Goal: Transaction & Acquisition: Book appointment/travel/reservation

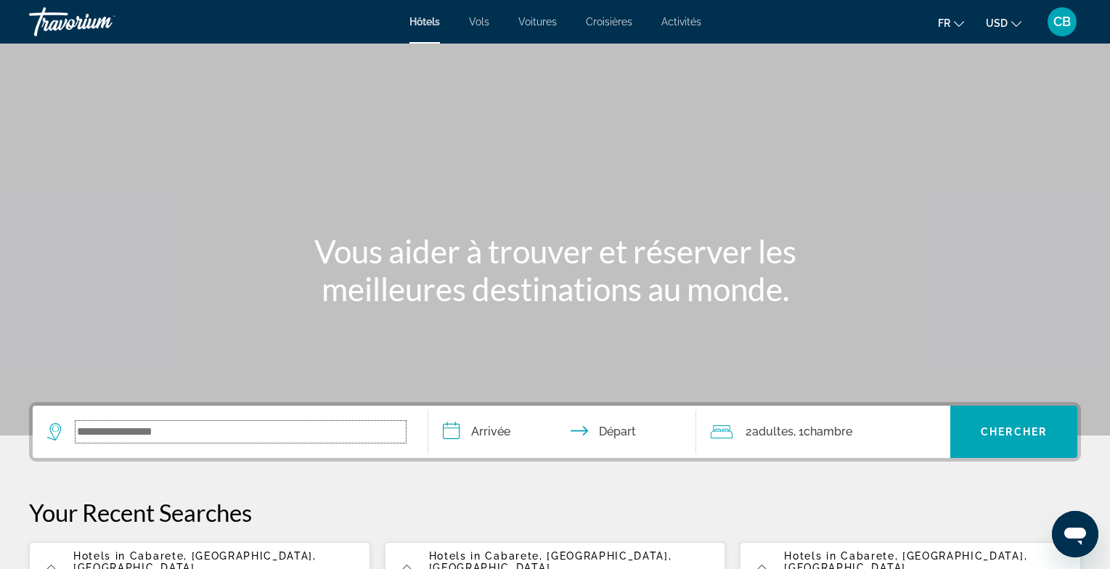
click at [94, 430] on input "Search widget" at bounding box center [241, 432] width 330 height 22
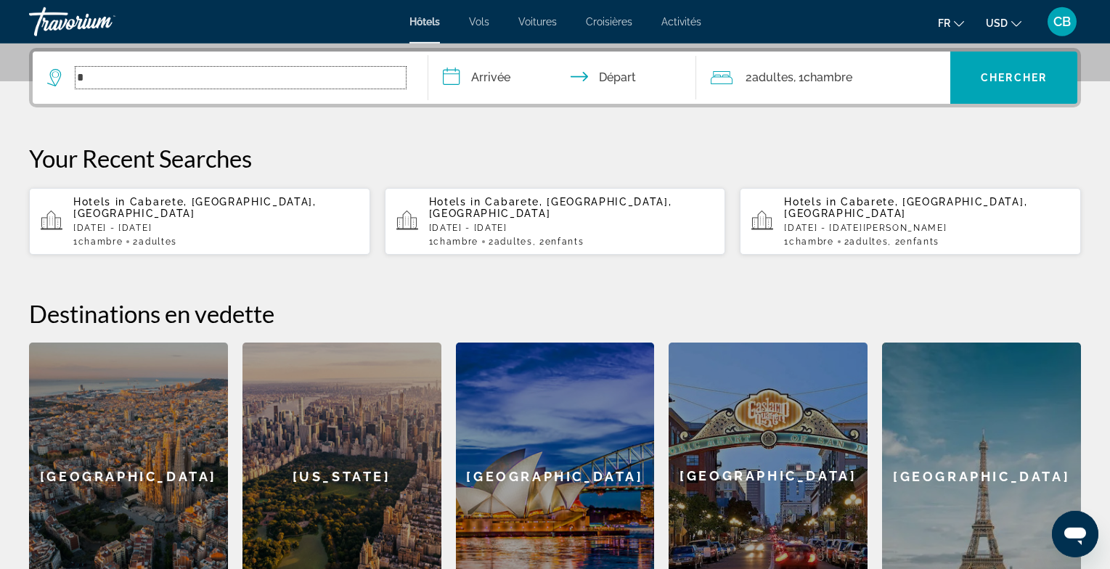
scroll to position [354, 0]
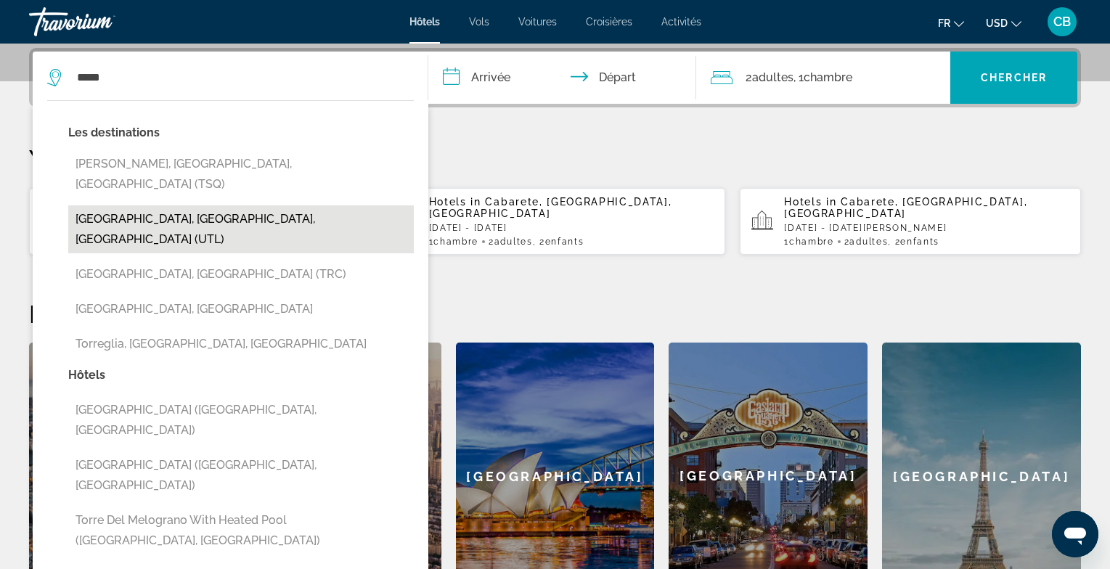
click at [196, 205] on button "[GEOGRAPHIC_DATA], [GEOGRAPHIC_DATA], [GEOGRAPHIC_DATA] (UTL)" at bounding box center [241, 229] width 346 height 48
type input "**********"
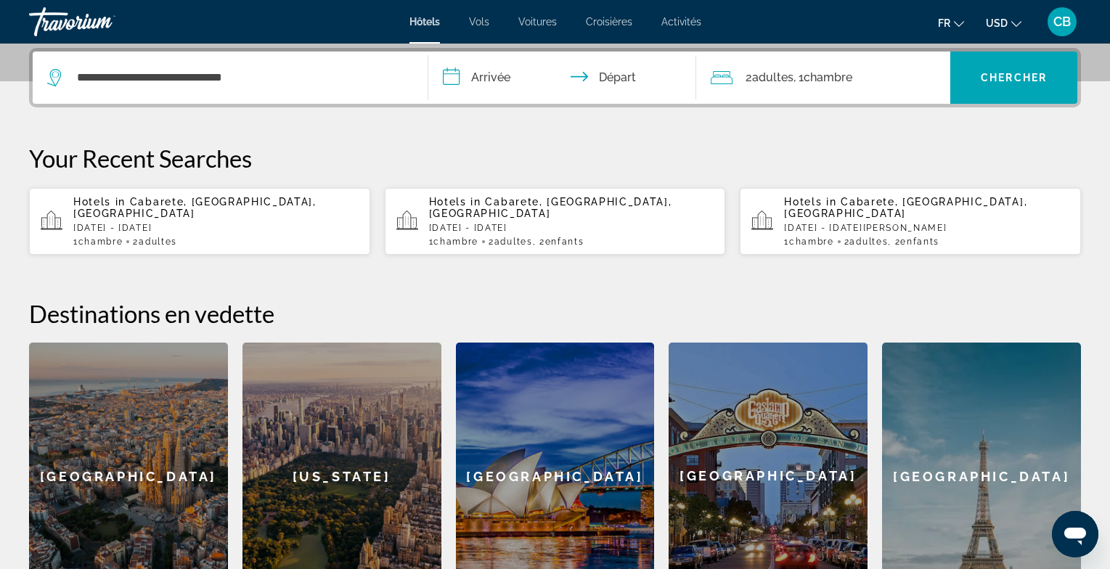
click at [505, 83] on input "**********" at bounding box center [565, 80] width 274 height 57
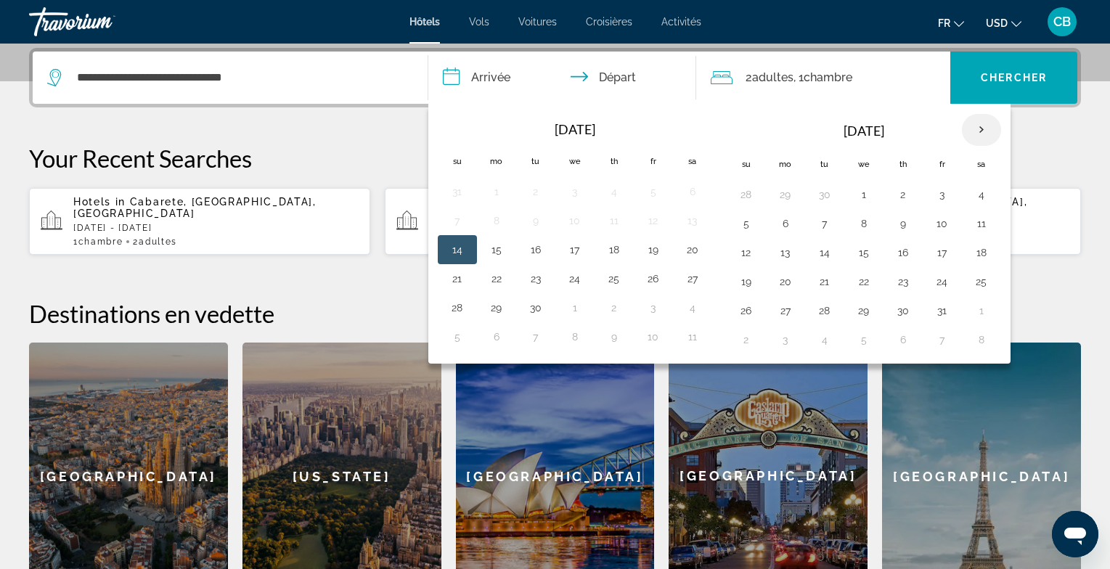
click at [977, 129] on th "Next month" at bounding box center [981, 130] width 39 height 32
click at [748, 224] on button "4" at bounding box center [746, 223] width 23 height 20
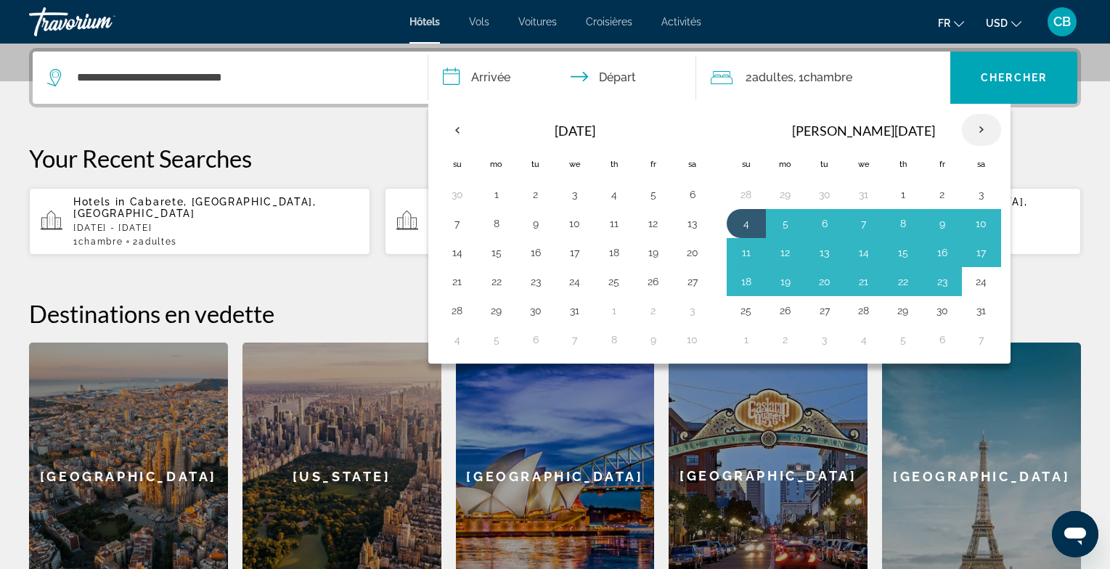
click at [973, 119] on th "Next month" at bounding box center [981, 130] width 39 height 32
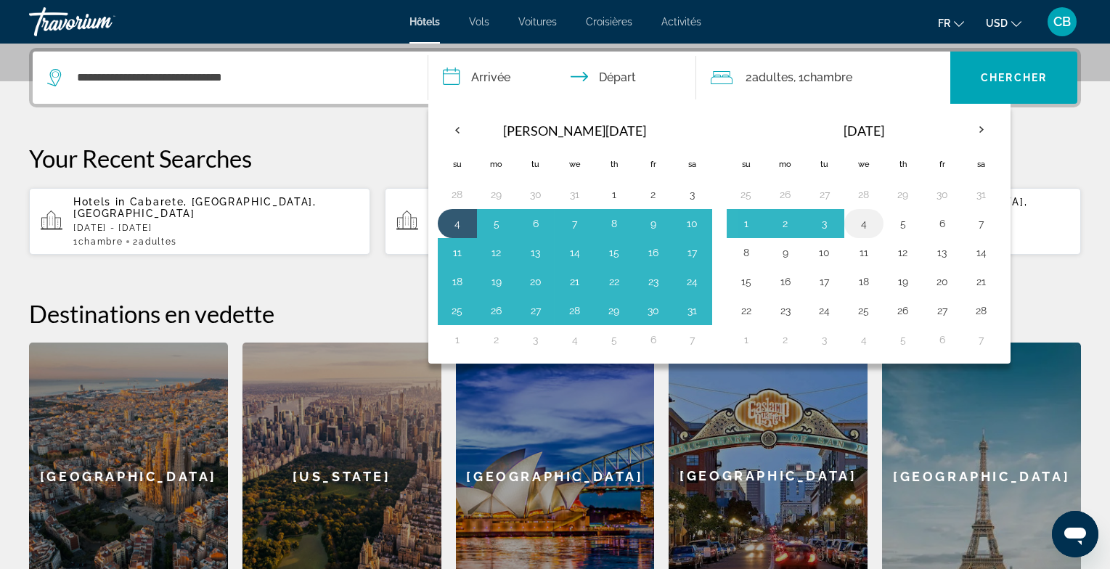
click at [862, 226] on button "4" at bounding box center [863, 223] width 23 height 20
type input "**********"
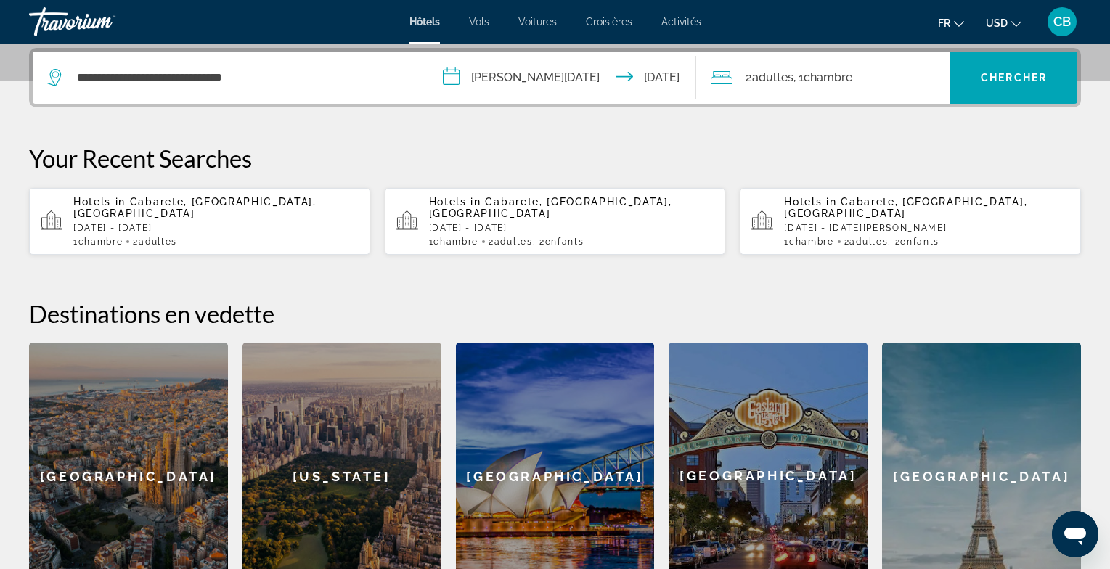
click at [1014, 23] on icon "Change currency" at bounding box center [1016, 24] width 10 height 10
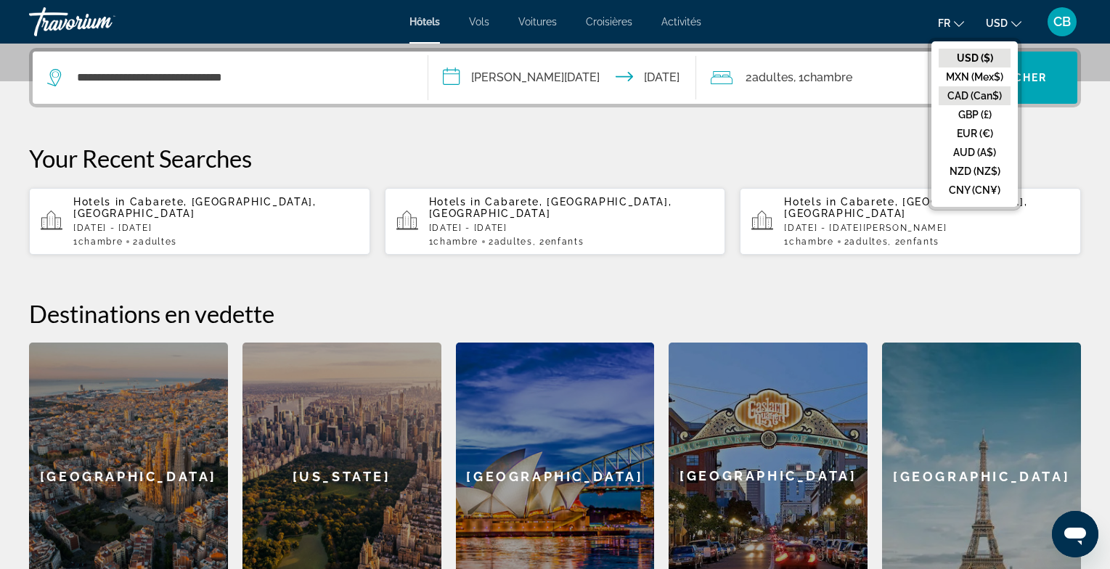
click at [985, 91] on button "CAD (Can$)" at bounding box center [975, 95] width 72 height 19
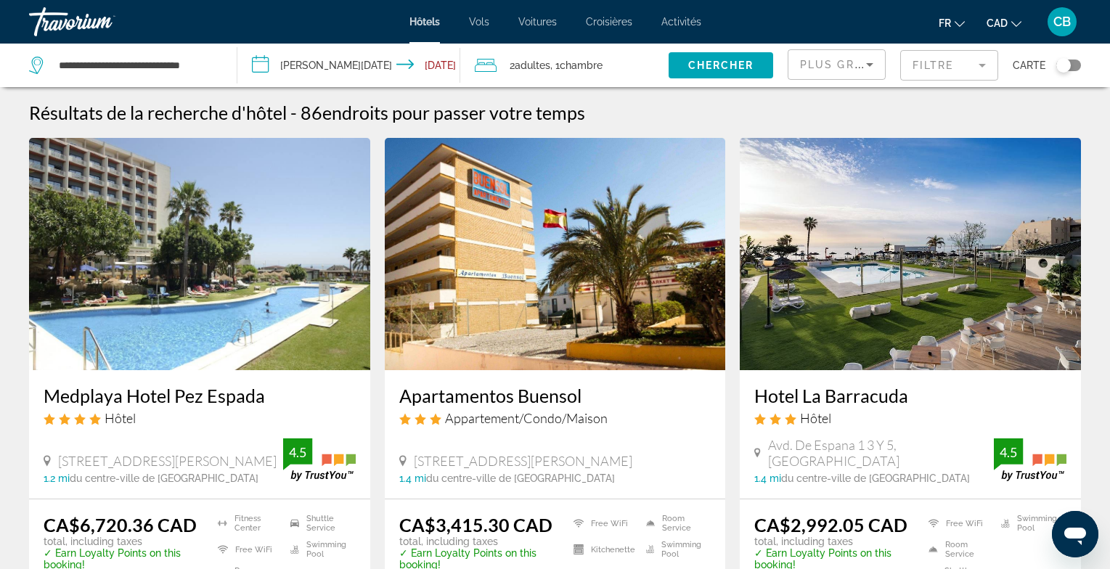
click at [864, 65] on icon "Sort by" at bounding box center [869, 64] width 17 height 17
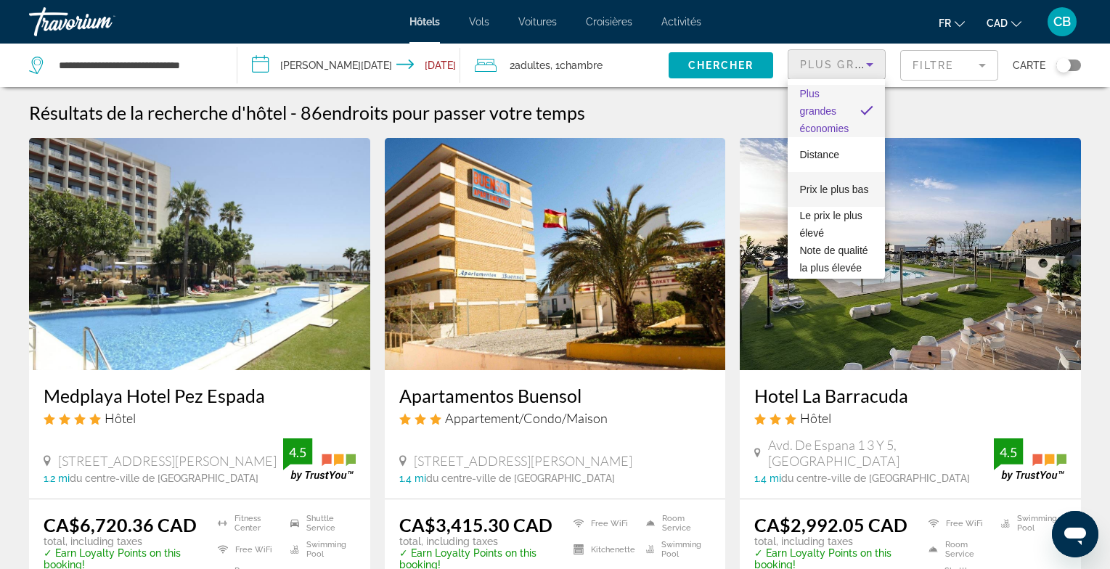
click at [841, 189] on span "Prix le plus bas" at bounding box center [833, 190] width 69 height 12
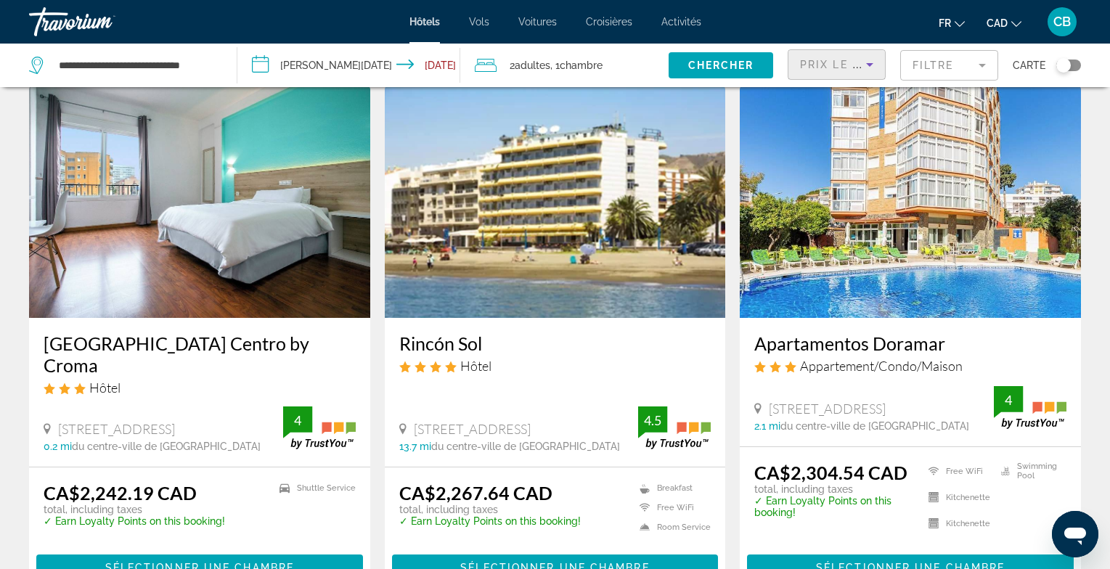
scroll to position [76, 0]
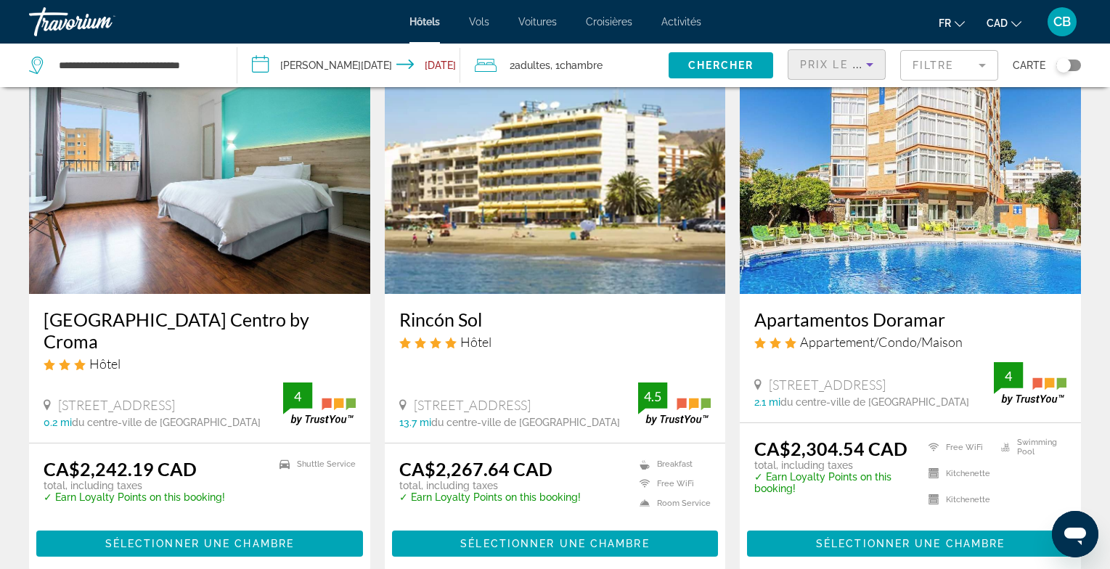
click at [824, 213] on img "Main content" at bounding box center [910, 178] width 341 height 232
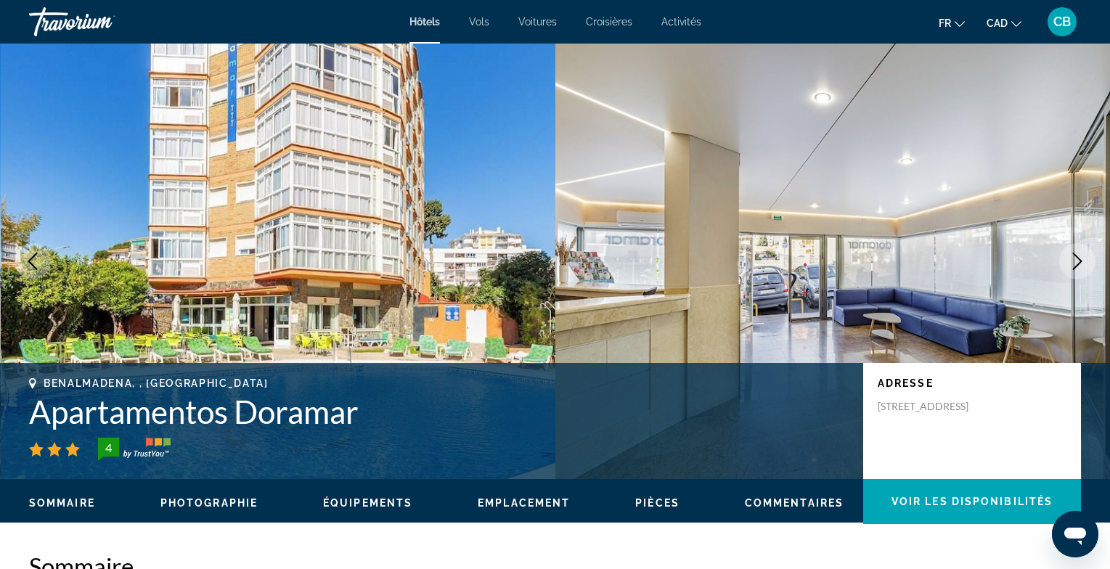
click at [1080, 269] on icon "Next image" at bounding box center [1077, 261] width 17 height 17
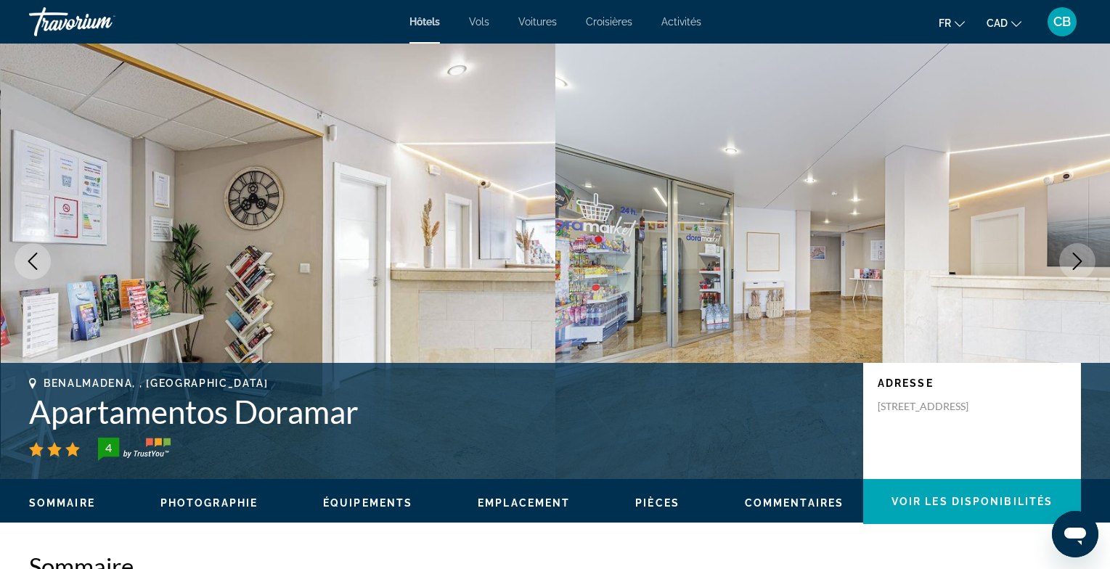
click at [1080, 269] on icon "Next image" at bounding box center [1077, 261] width 17 height 17
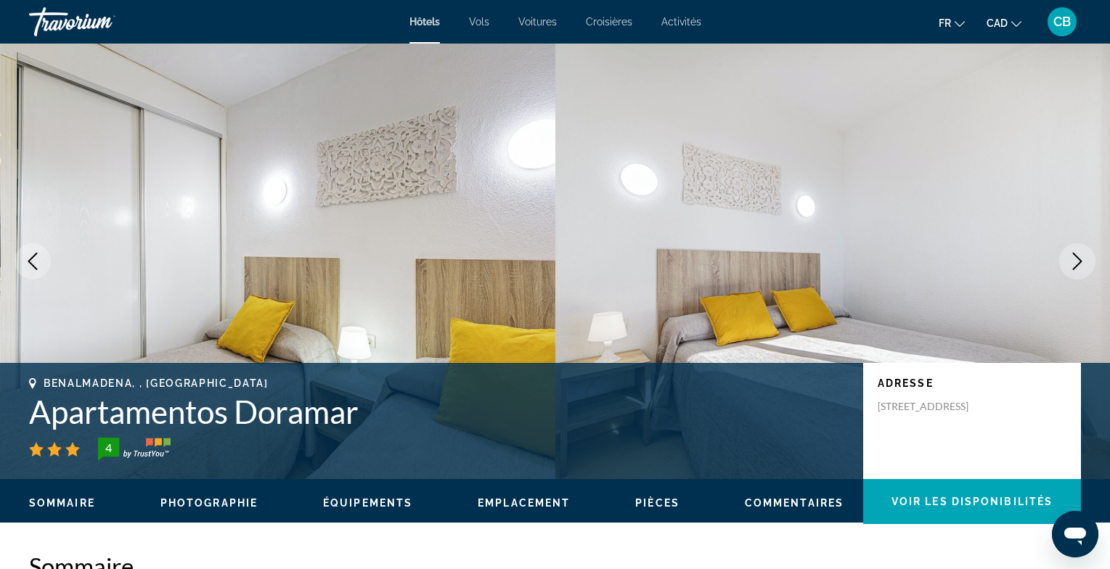
click at [1079, 267] on icon "Next image" at bounding box center [1077, 261] width 17 height 17
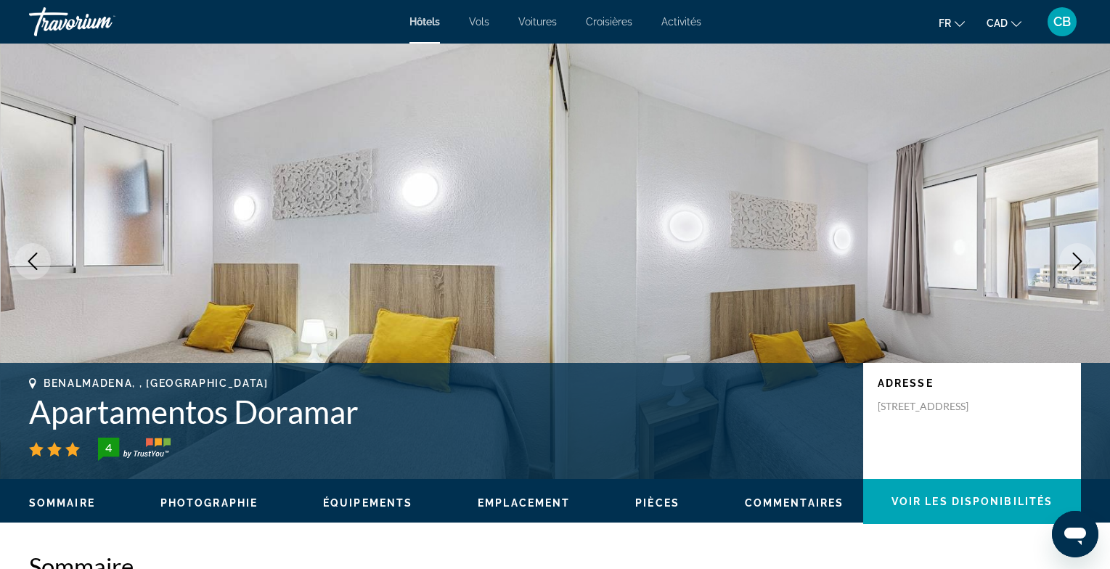
click at [1077, 266] on icon "Next image" at bounding box center [1077, 261] width 17 height 17
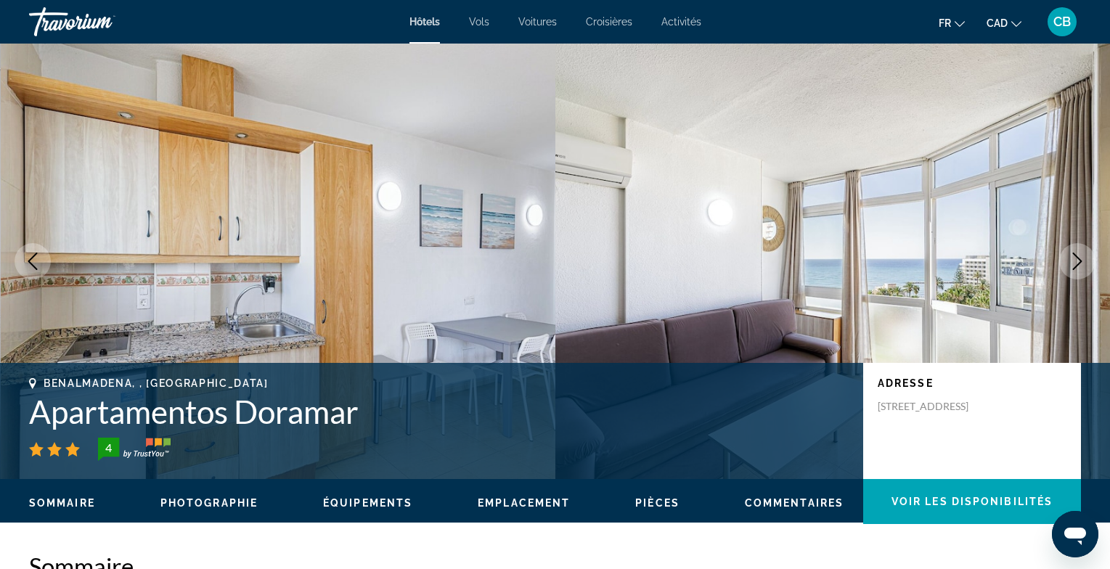
click at [1077, 266] on icon "Next image" at bounding box center [1077, 261] width 9 height 17
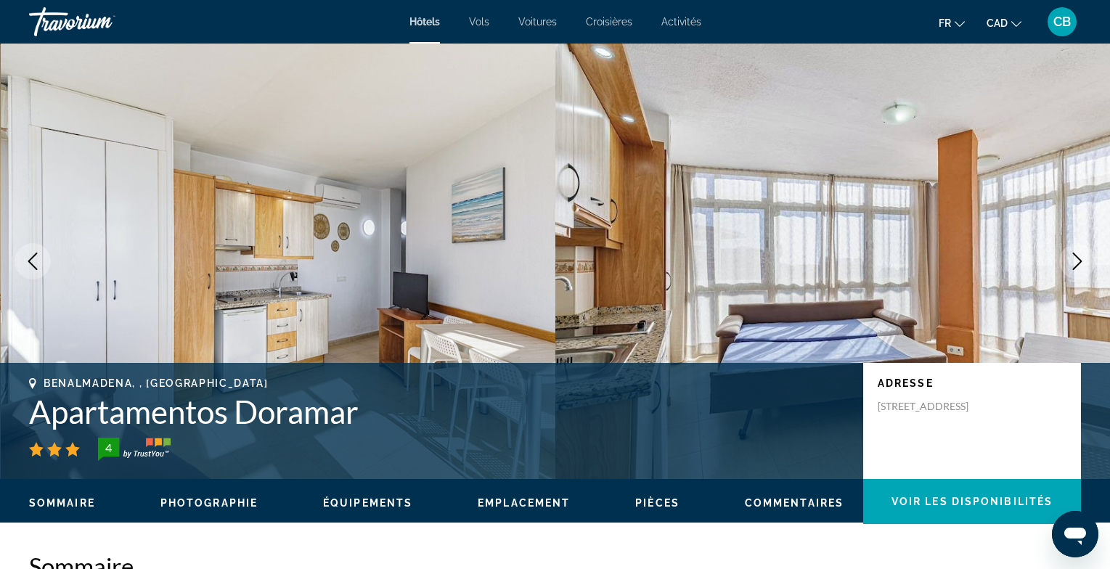
click at [25, 258] on icon "Previous image" at bounding box center [32, 261] width 17 height 17
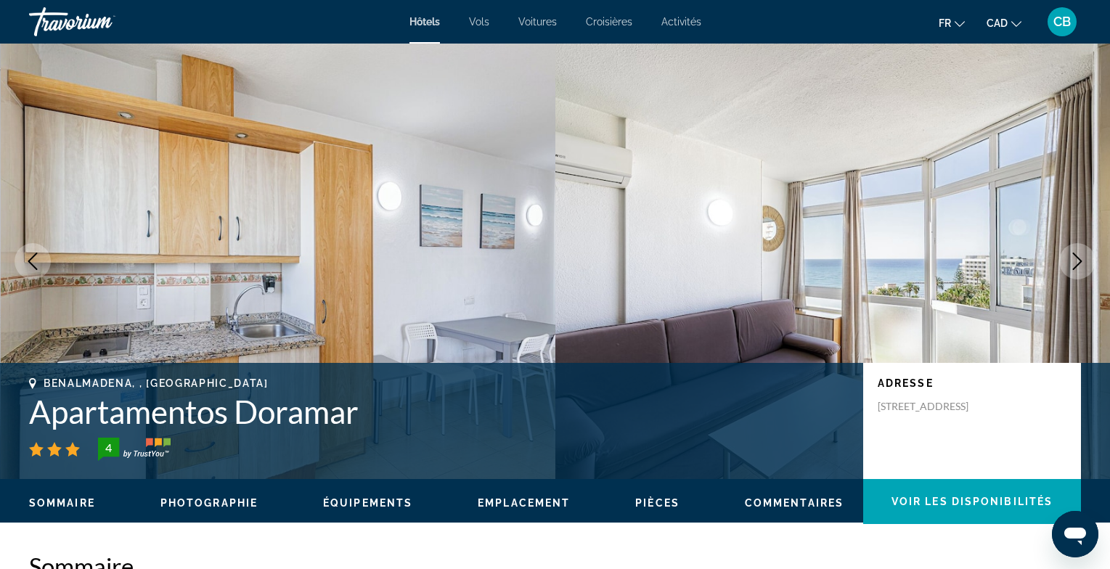
click at [1072, 259] on icon "Next image" at bounding box center [1077, 261] width 17 height 17
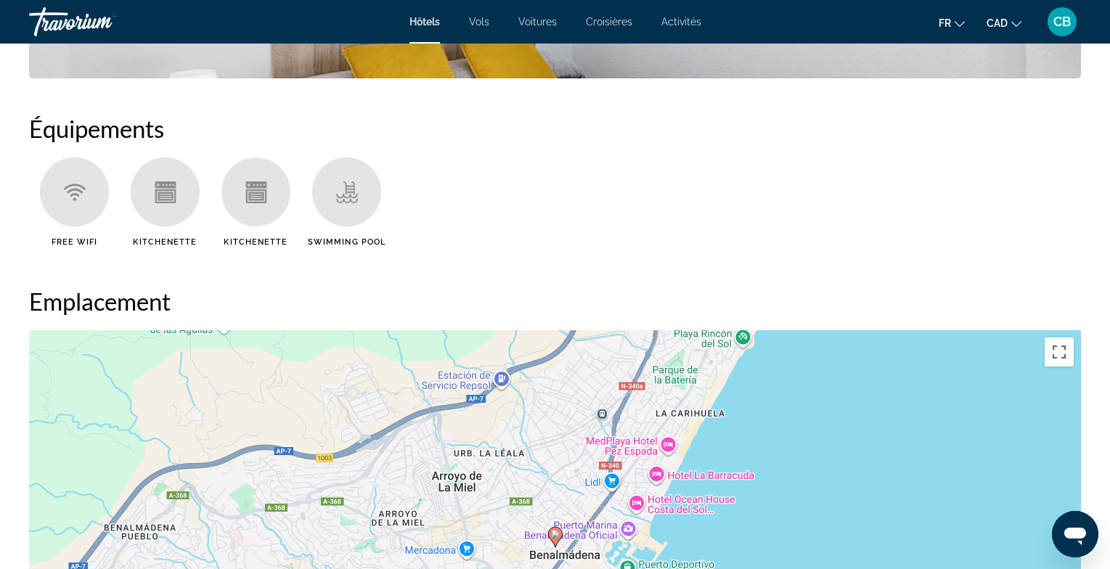
scroll to position [1112, 0]
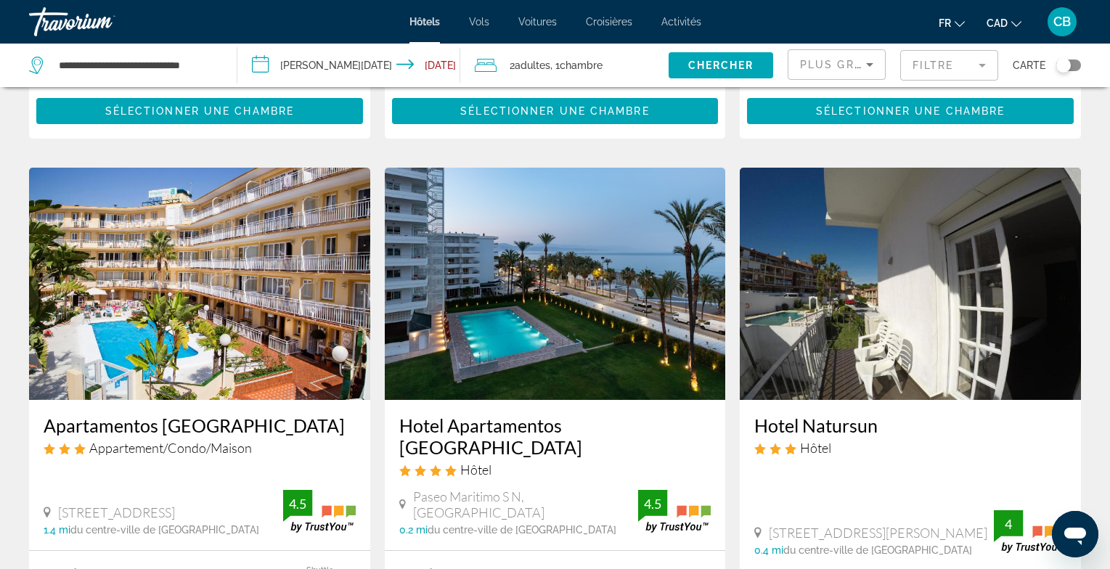
scroll to position [559, 0]
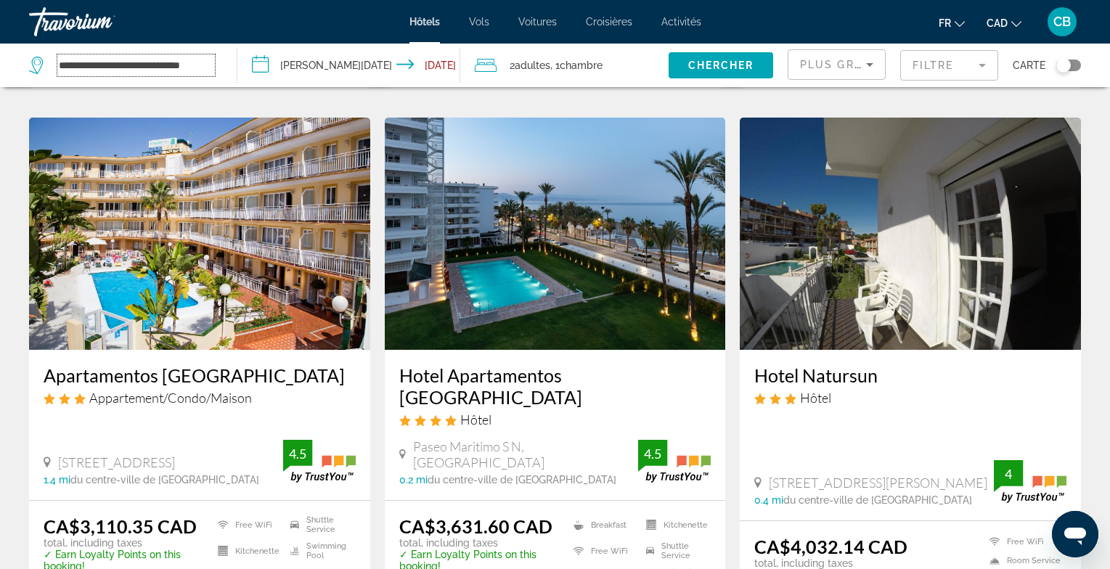
click at [184, 65] on input "**********" at bounding box center [136, 65] width 158 height 22
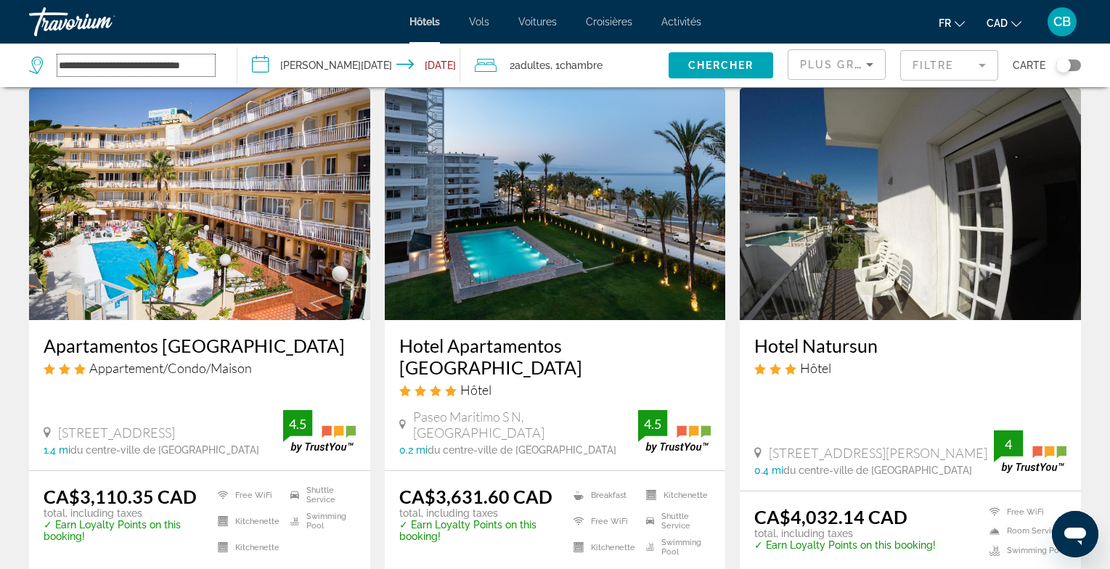
scroll to position [0, 0]
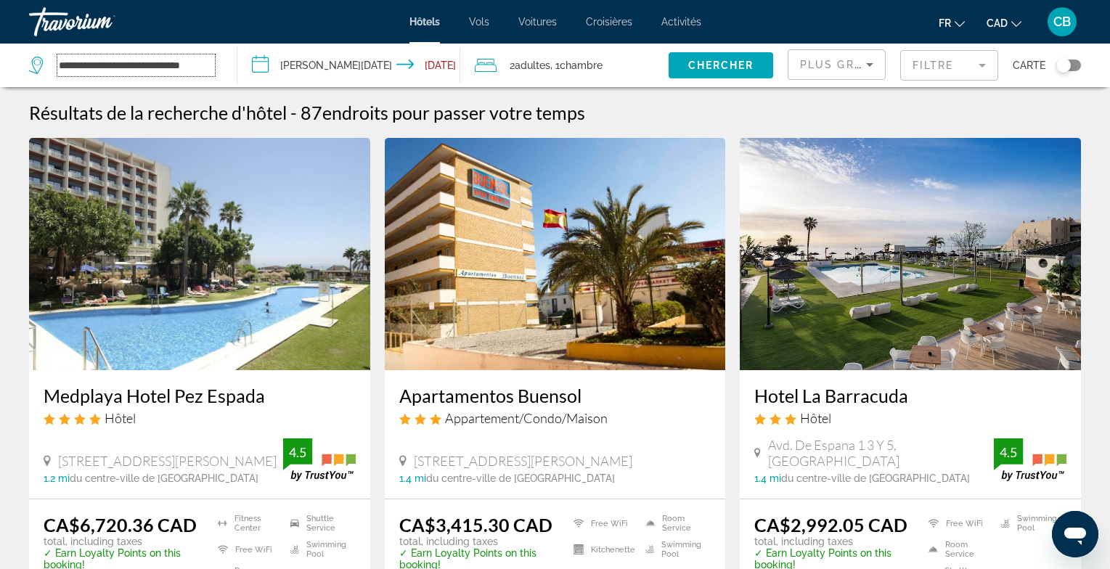
click at [173, 64] on input "**********" at bounding box center [136, 65] width 158 height 22
click at [293, 70] on input "**********" at bounding box center [351, 68] width 229 height 48
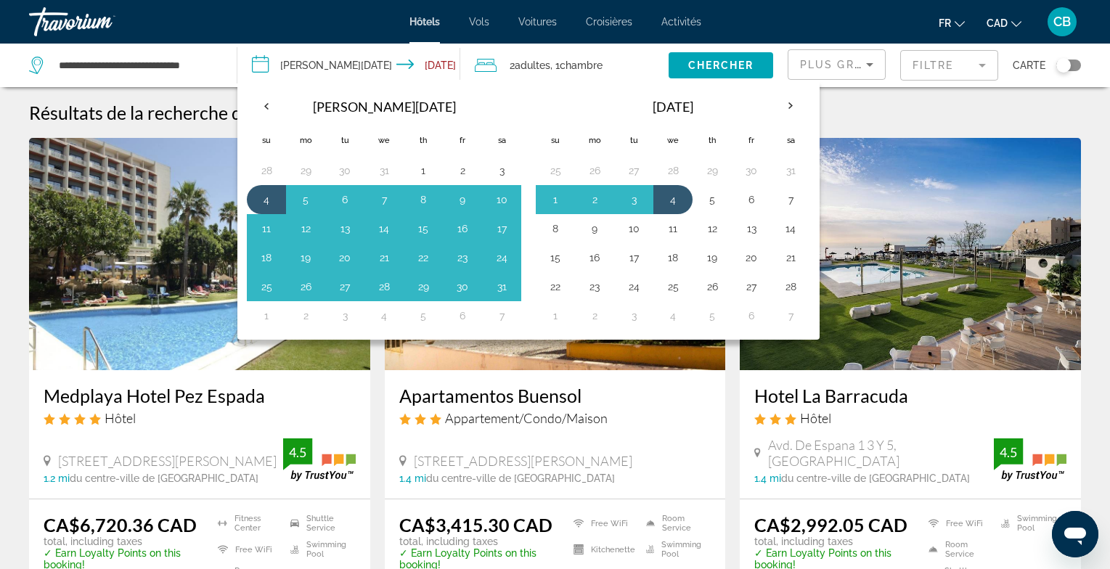
click at [293, 69] on input "**********" at bounding box center [351, 68] width 229 height 48
click at [841, 115] on div "Résultats de la recherche d'hôtel - 87 endroits pour passer votre temps" at bounding box center [555, 113] width 1052 height 22
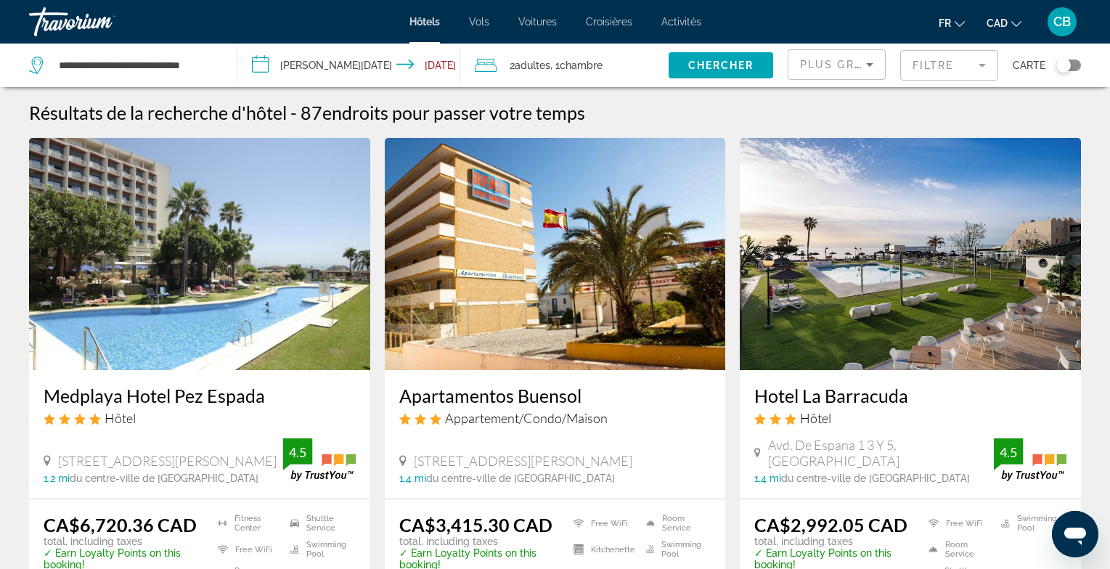
click at [859, 70] on span "Plus grandes économies" at bounding box center [887, 65] width 174 height 12
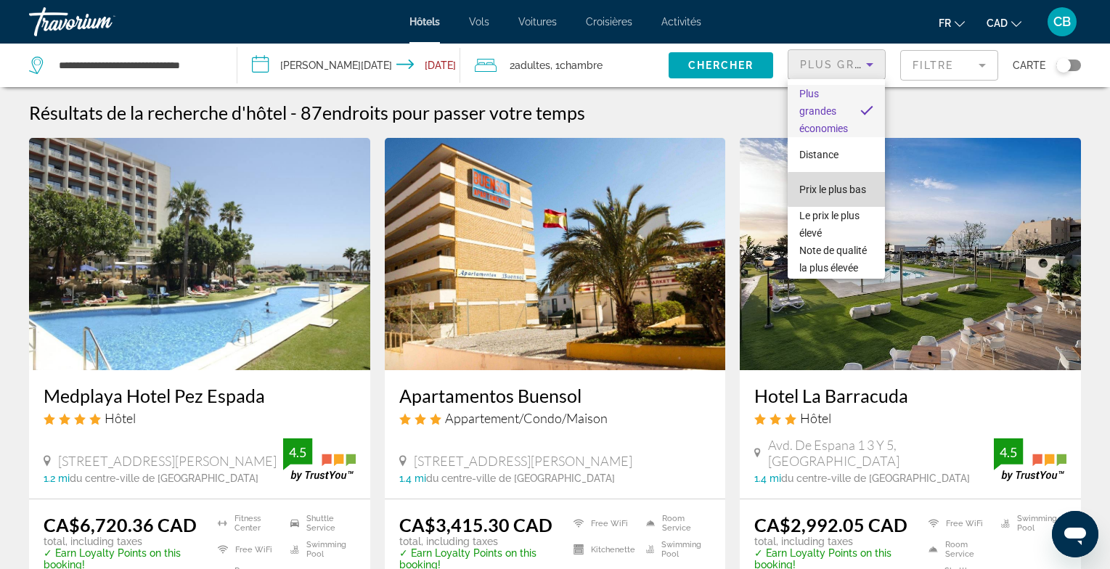
click at [842, 189] on span "Prix le plus bas" at bounding box center [832, 190] width 67 height 12
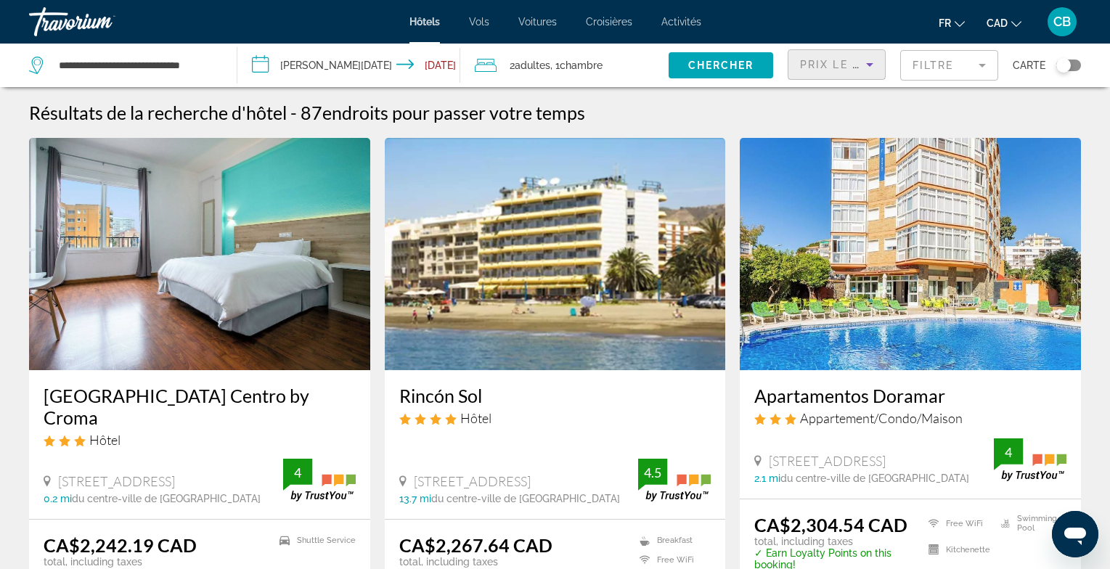
click at [271, 294] on img "Main content" at bounding box center [199, 254] width 341 height 232
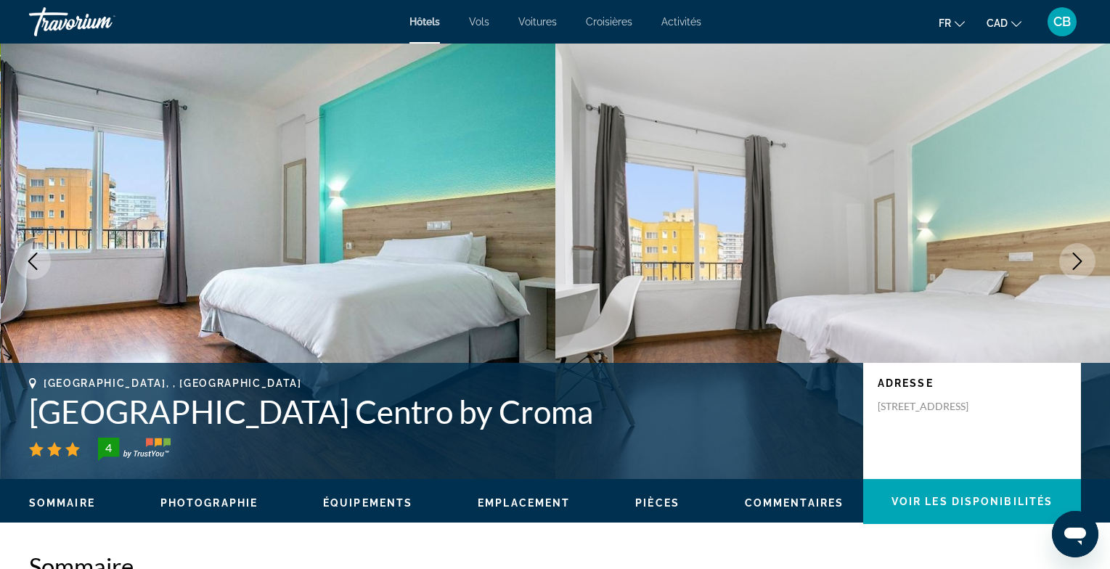
click at [1084, 263] on icon "Next image" at bounding box center [1077, 261] width 17 height 17
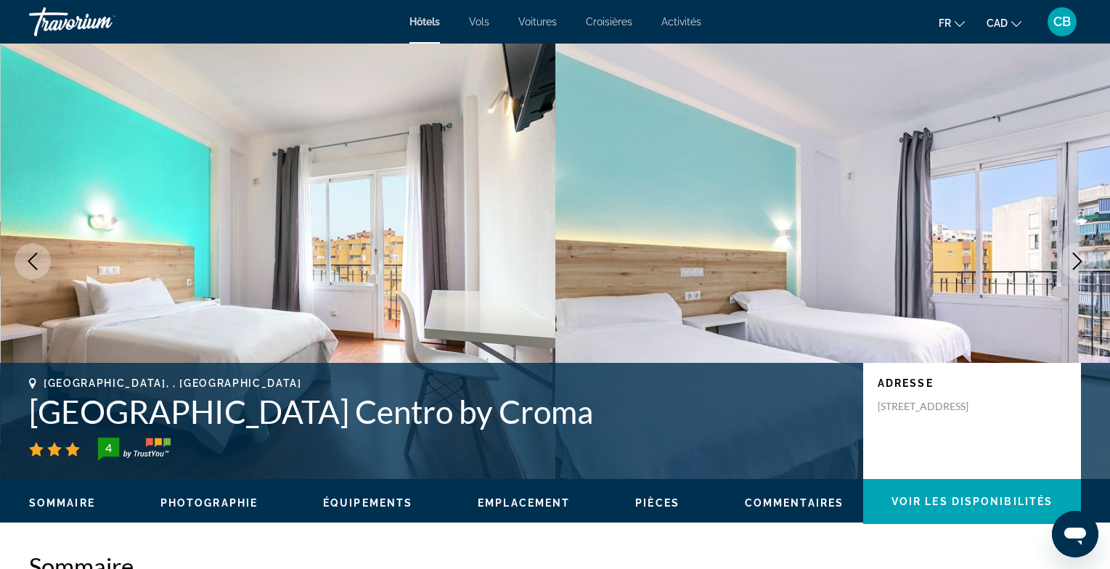
click at [1084, 263] on icon "Next image" at bounding box center [1077, 261] width 17 height 17
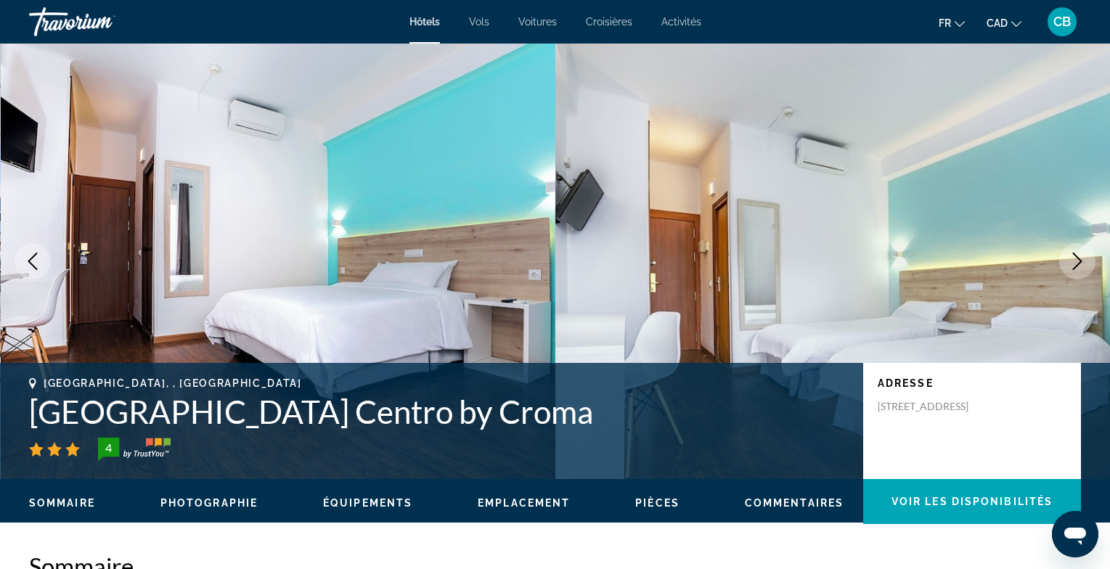
click at [1084, 263] on icon "Next image" at bounding box center [1077, 261] width 17 height 17
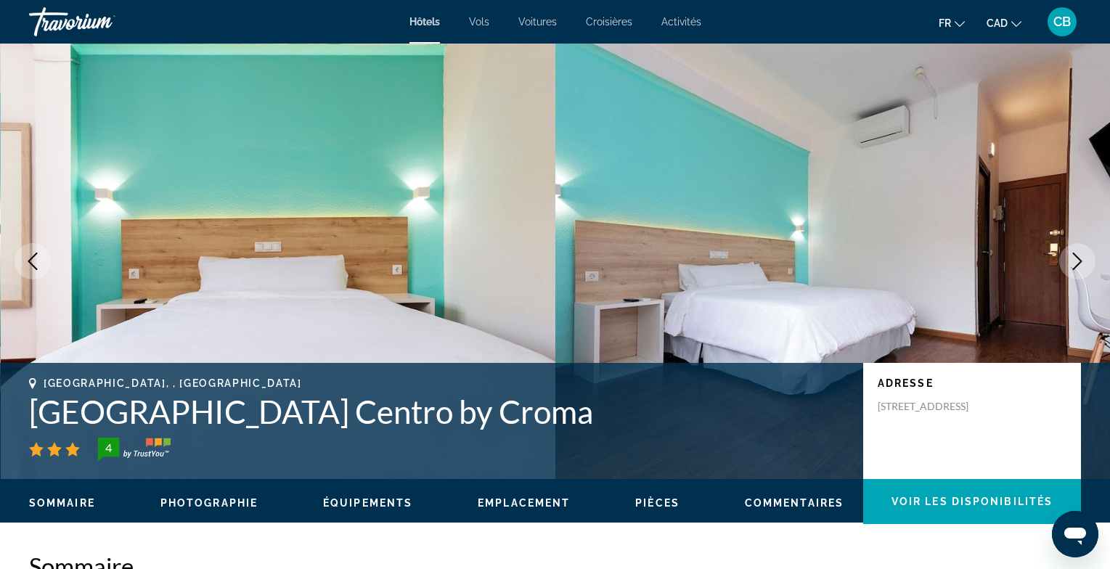
click at [1084, 263] on icon "Next image" at bounding box center [1077, 261] width 17 height 17
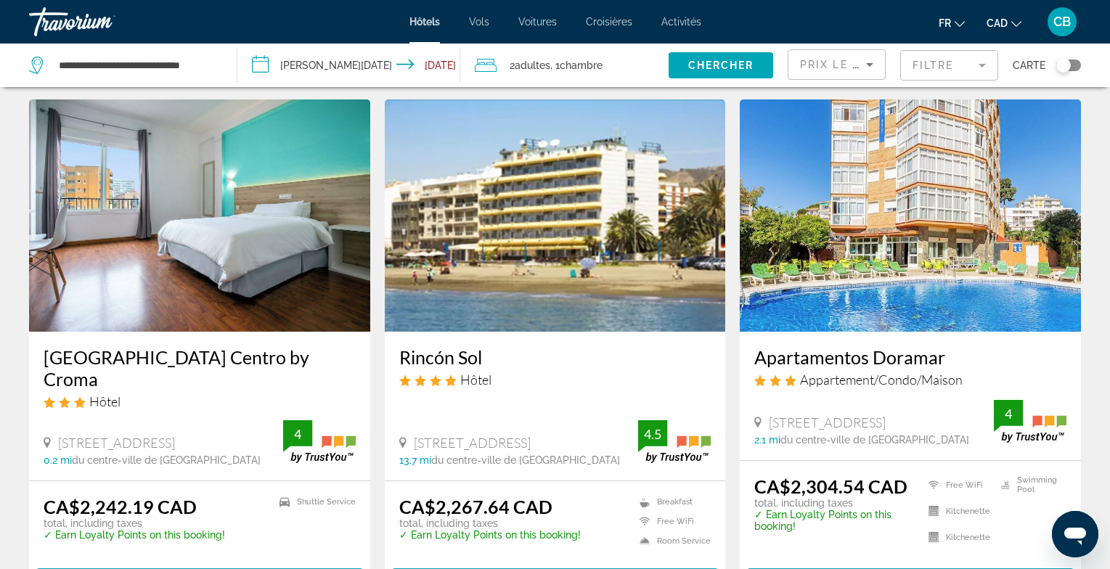
scroll to position [46, 0]
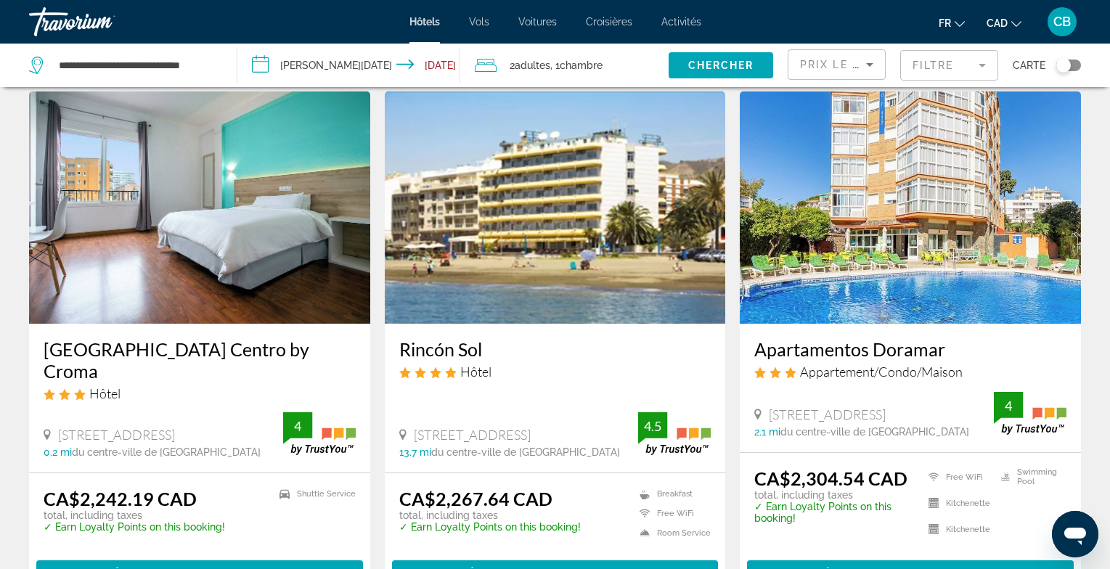
click at [582, 240] on img "Main content" at bounding box center [555, 207] width 341 height 232
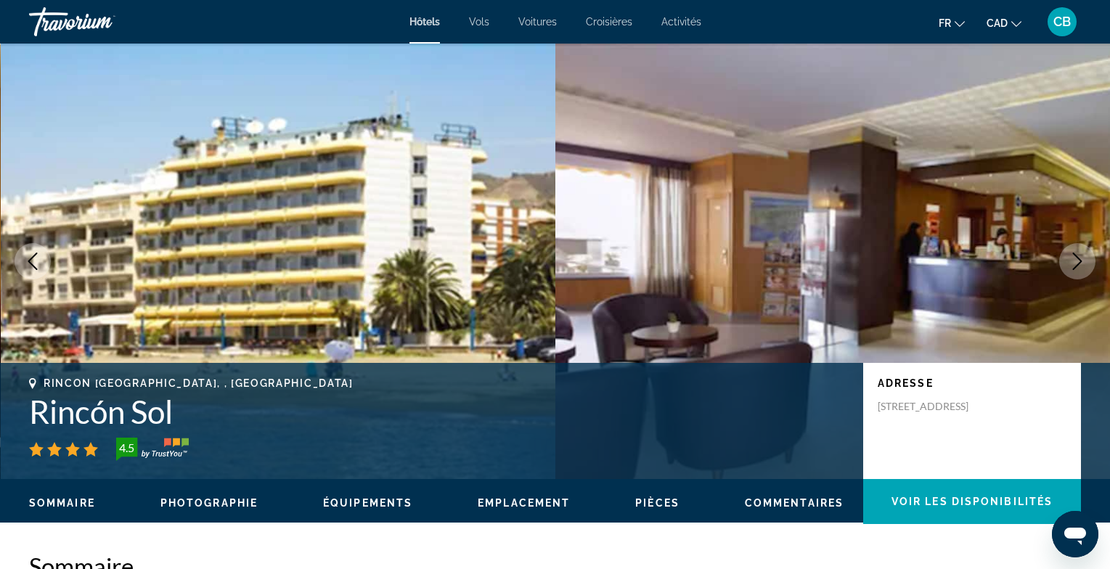
click at [1083, 261] on icon "Next image" at bounding box center [1077, 261] width 17 height 17
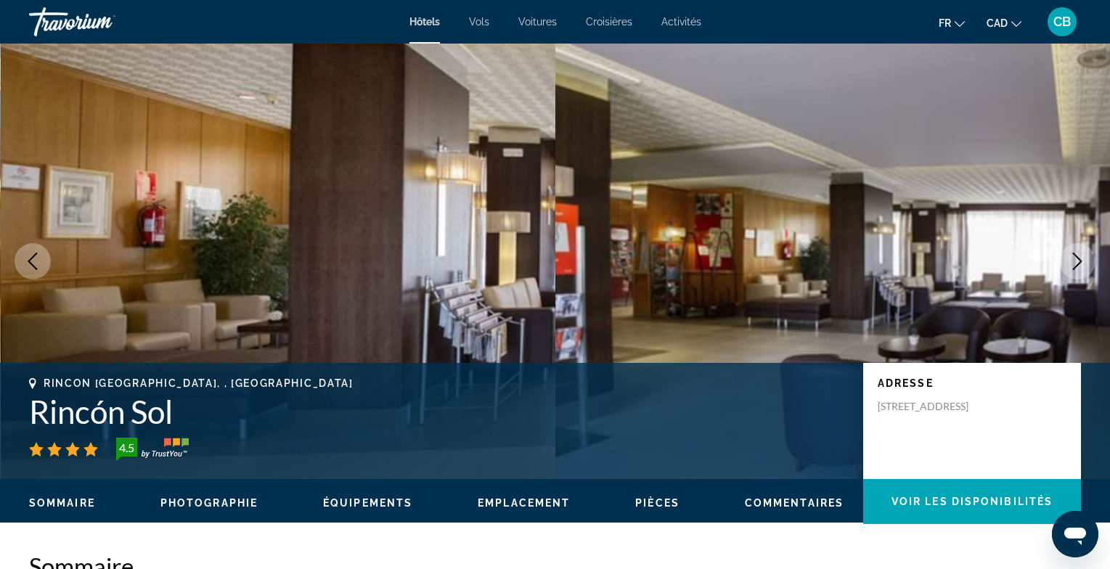
click at [1083, 261] on icon "Next image" at bounding box center [1077, 261] width 17 height 17
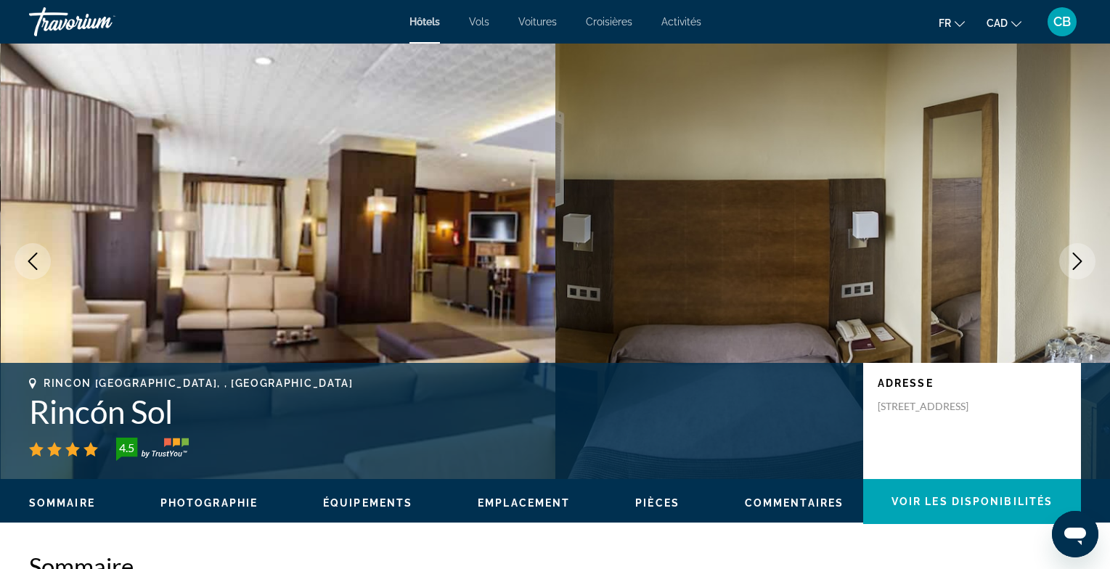
click at [1083, 261] on icon "Next image" at bounding box center [1077, 261] width 17 height 17
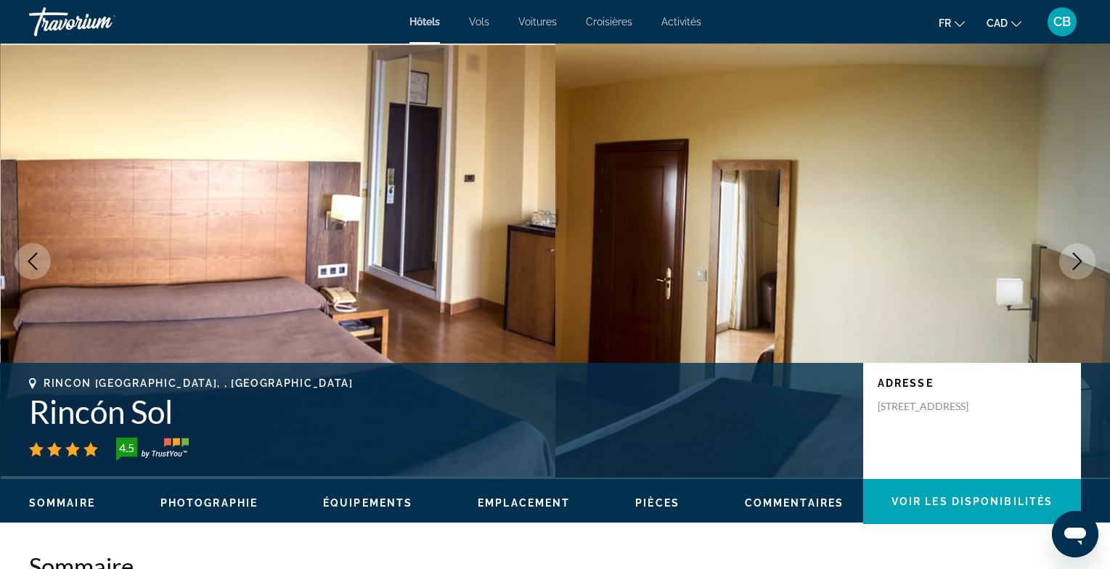
click at [1083, 261] on icon "Next image" at bounding box center [1077, 261] width 17 height 17
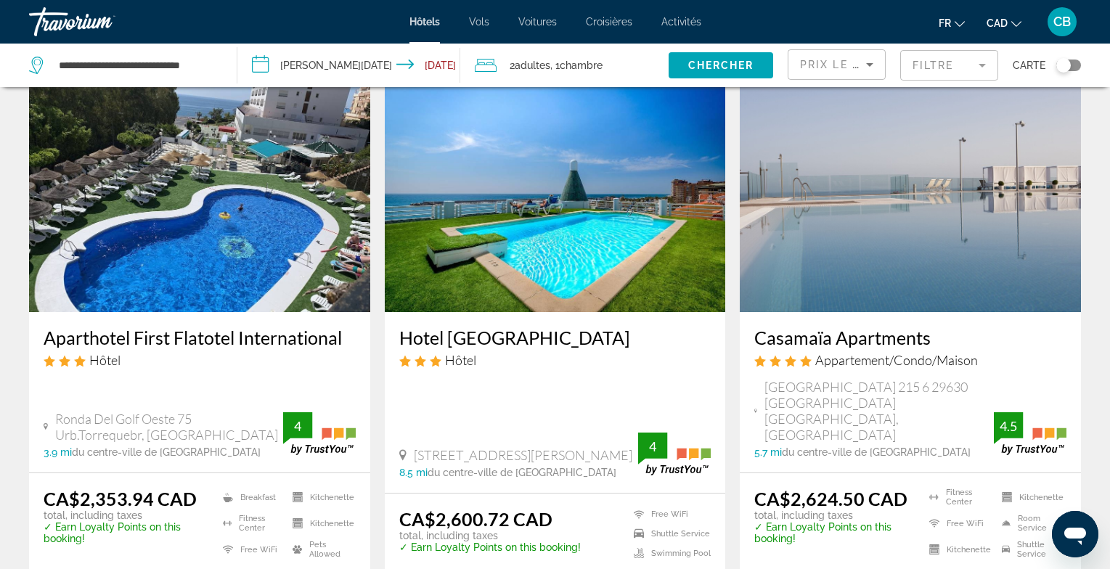
scroll to position [598, 0]
click at [186, 227] on img "Main content" at bounding box center [199, 195] width 341 height 232
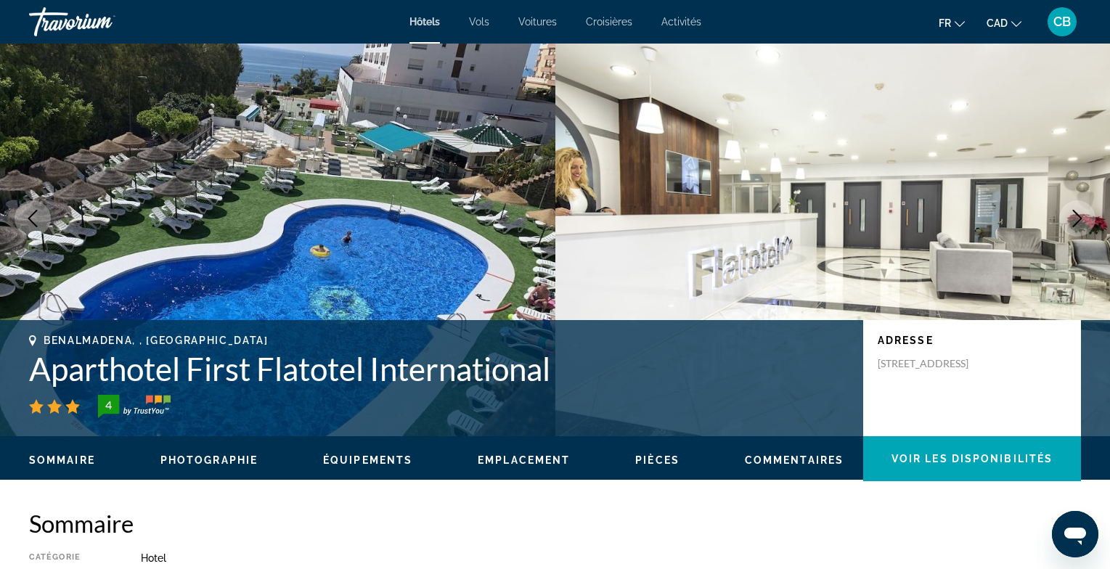
scroll to position [46, 0]
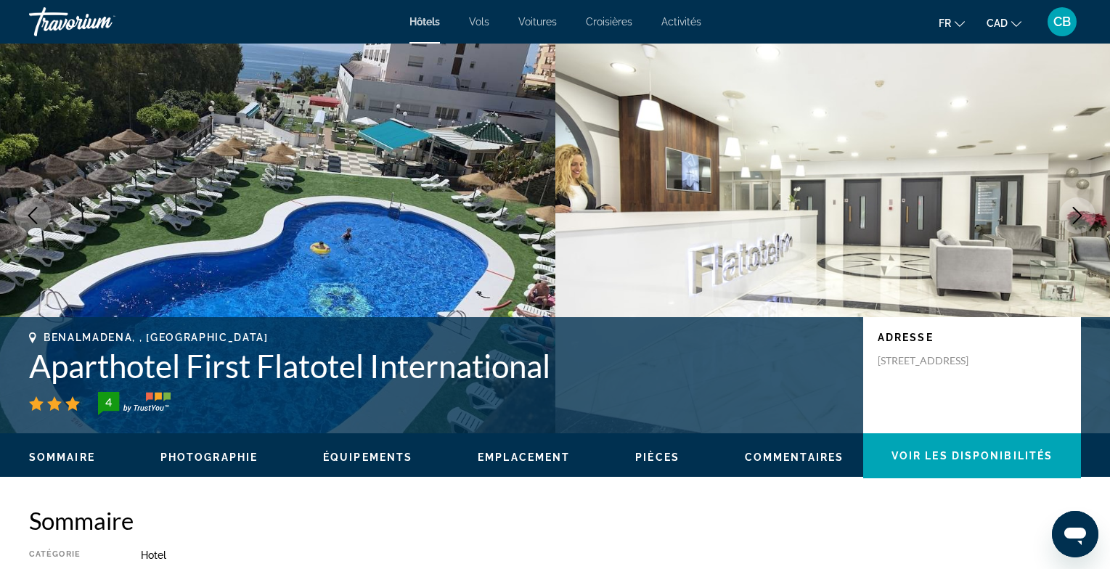
click at [1076, 213] on icon "Next image" at bounding box center [1077, 215] width 17 height 17
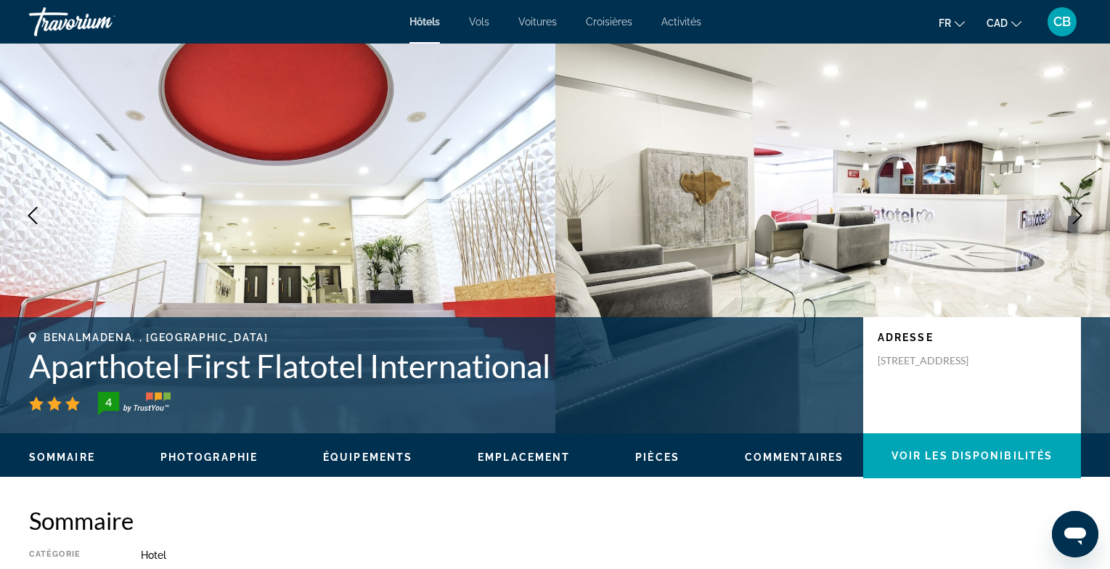
click at [1076, 213] on icon "Next image" at bounding box center [1077, 215] width 17 height 17
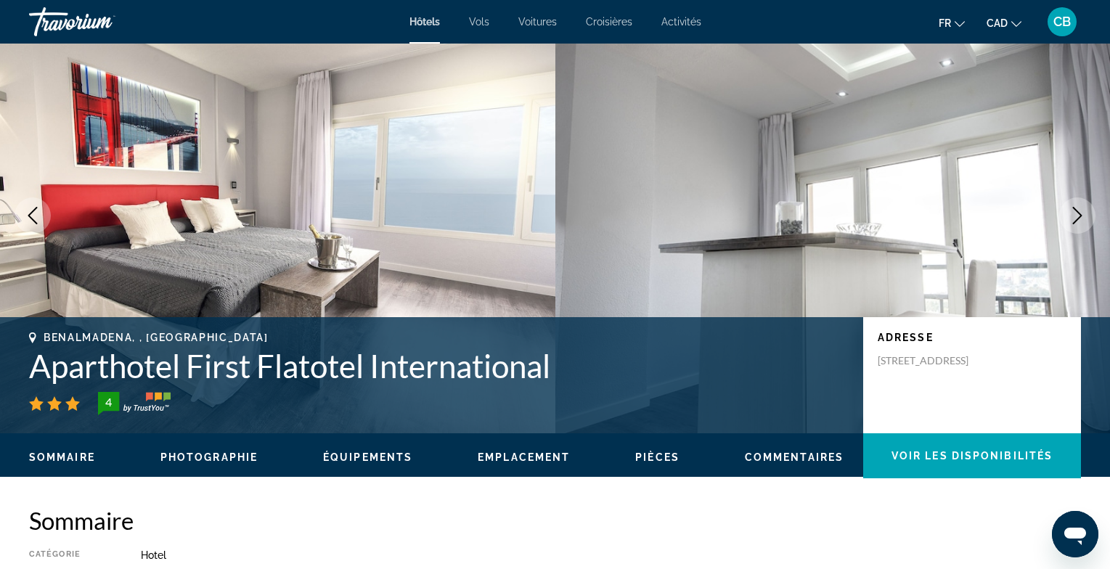
click at [1076, 213] on icon "Next image" at bounding box center [1077, 215] width 17 height 17
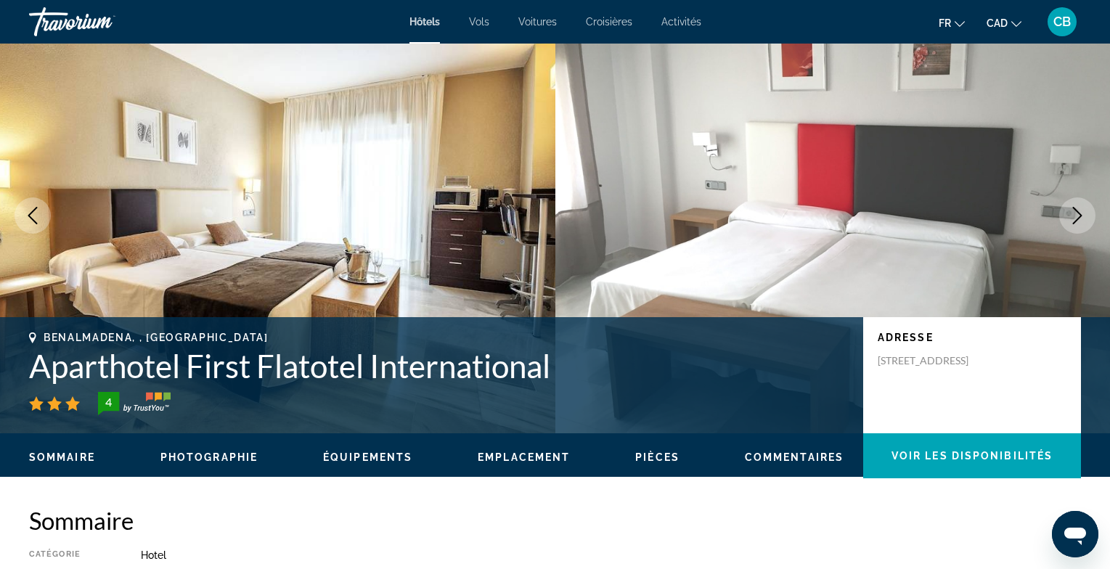
click at [1076, 213] on icon "Next image" at bounding box center [1077, 215] width 17 height 17
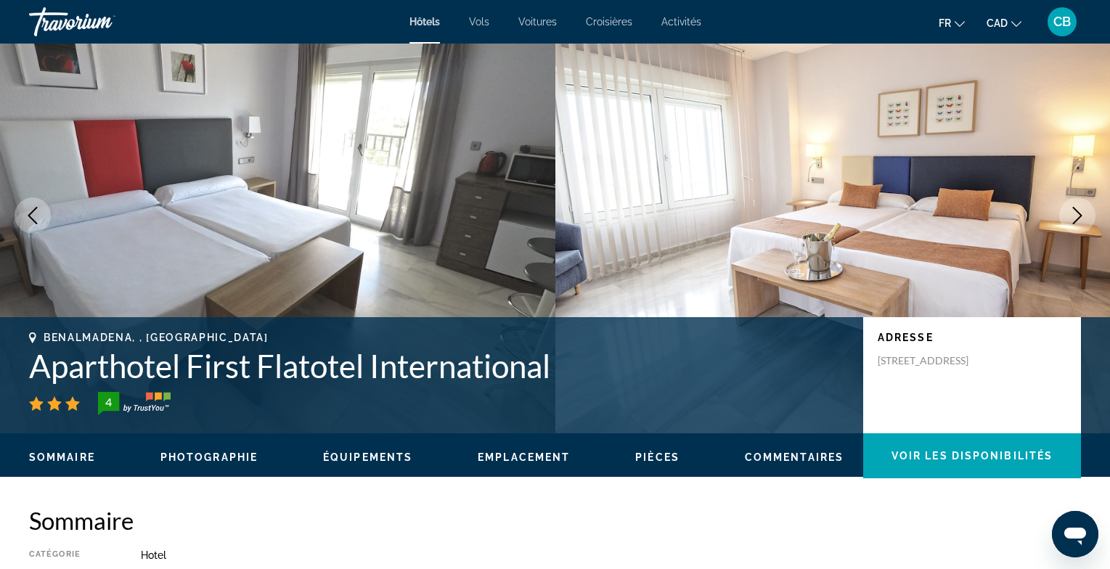
click at [1076, 213] on icon "Next image" at bounding box center [1077, 215] width 17 height 17
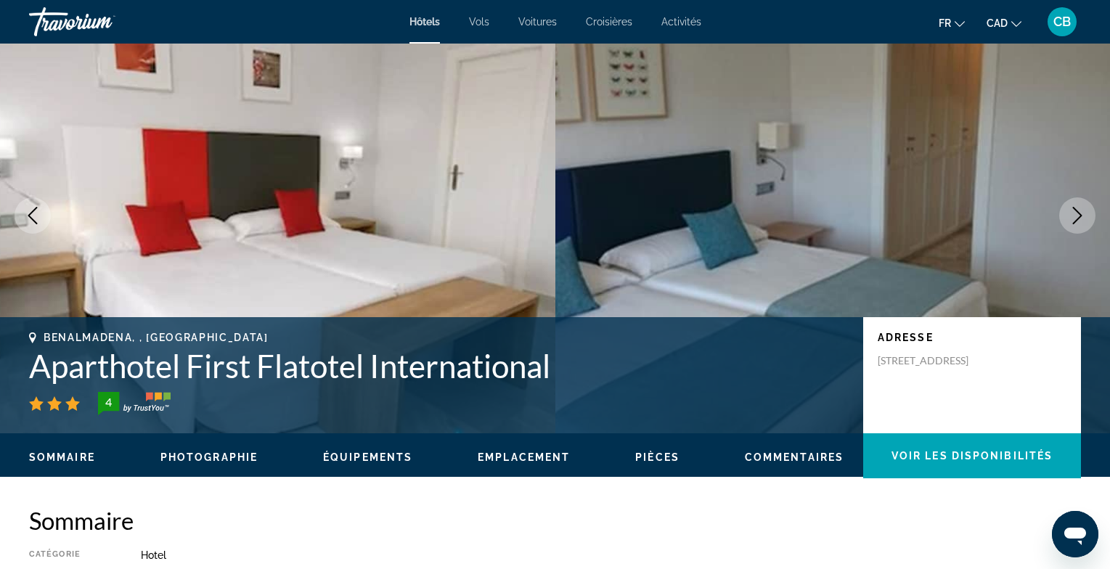
click at [1076, 213] on icon "Next image" at bounding box center [1077, 215] width 17 height 17
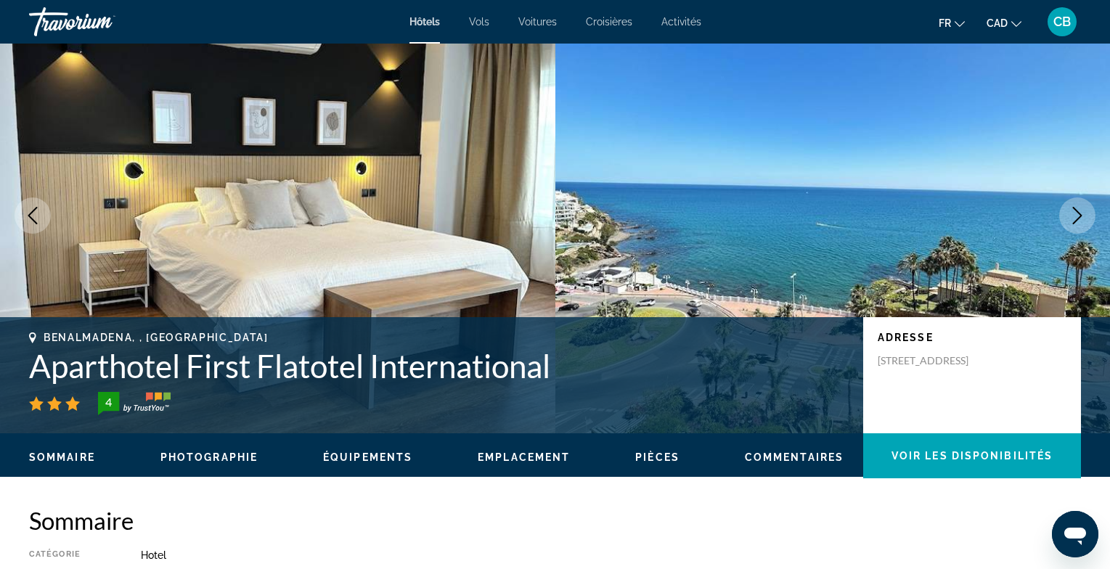
click at [1076, 213] on icon "Next image" at bounding box center [1077, 215] width 17 height 17
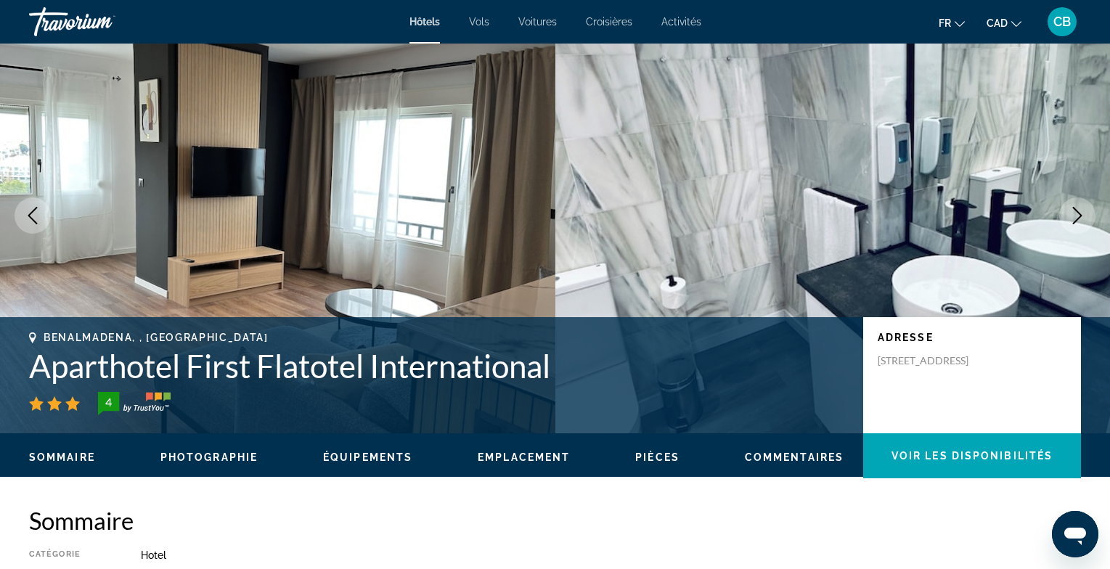
click at [1075, 209] on icon "Next image" at bounding box center [1077, 215] width 9 height 17
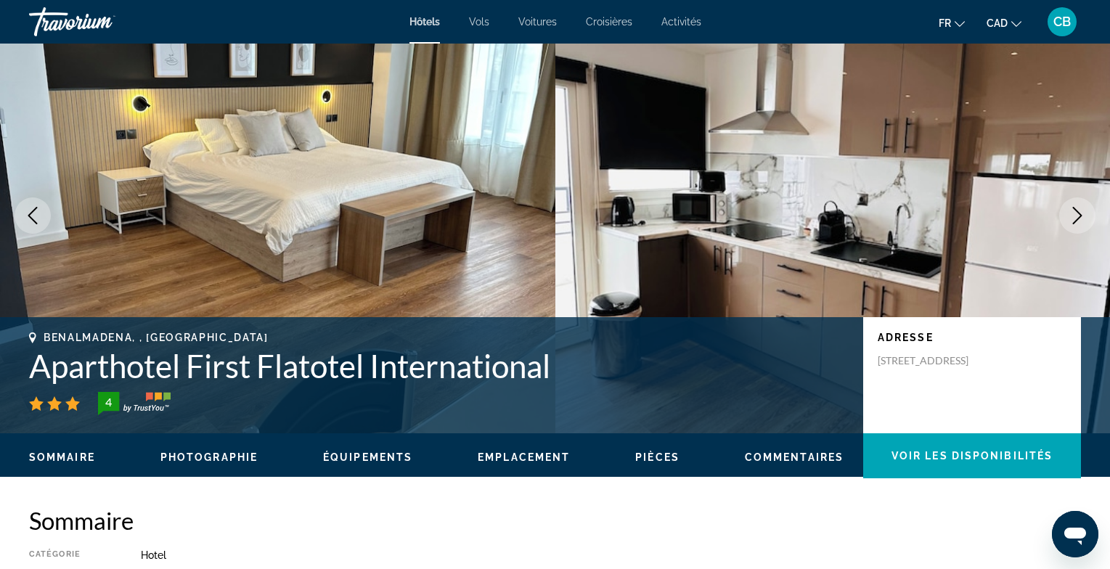
click at [1075, 209] on icon "Next image" at bounding box center [1077, 215] width 9 height 17
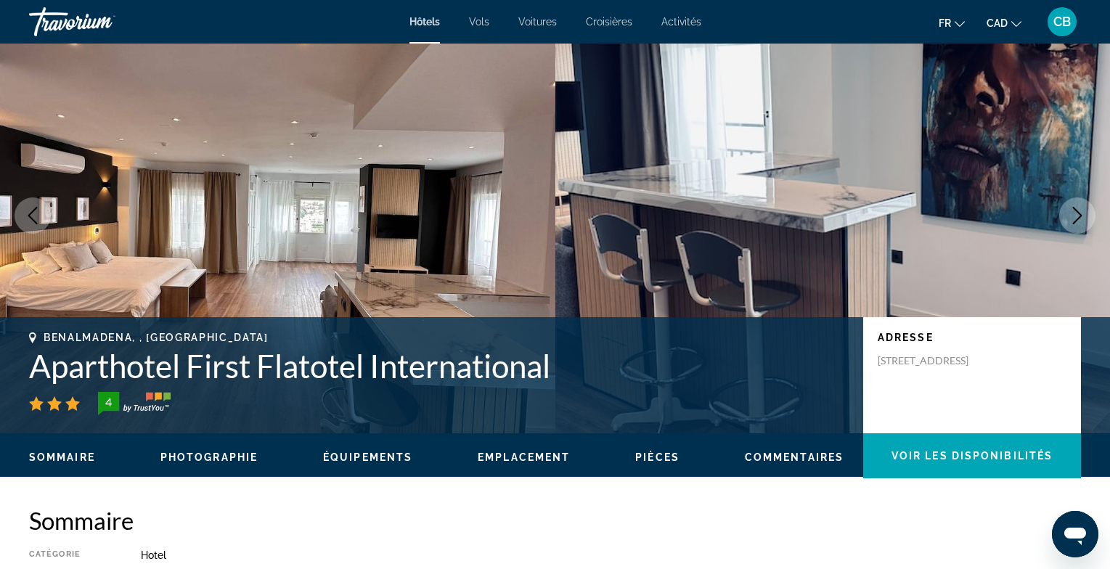
click at [1075, 209] on icon "Next image" at bounding box center [1077, 215] width 9 height 17
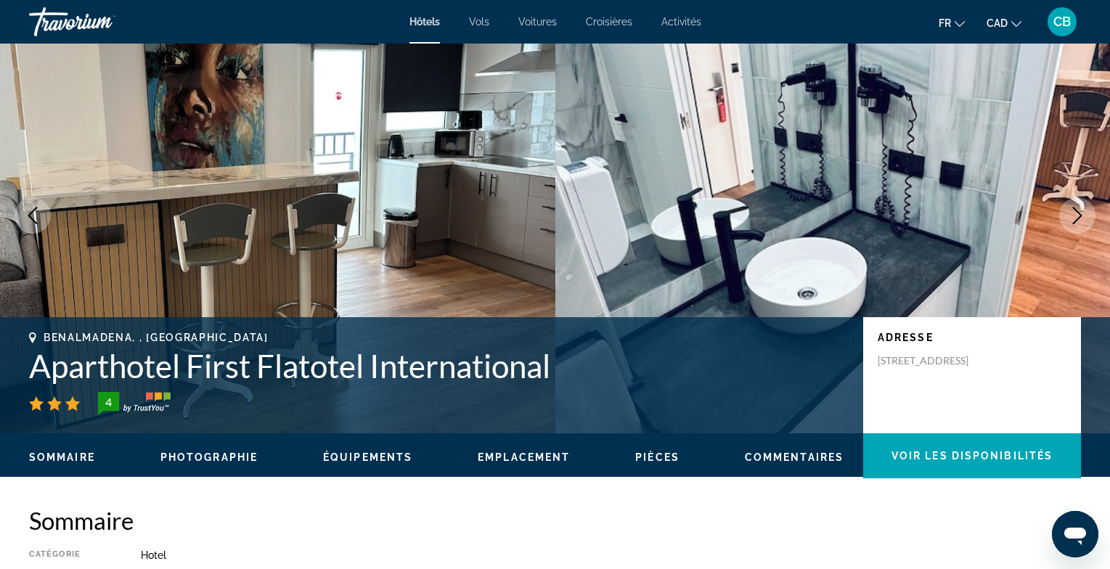
click at [1075, 209] on icon "Next image" at bounding box center [1077, 215] width 9 height 17
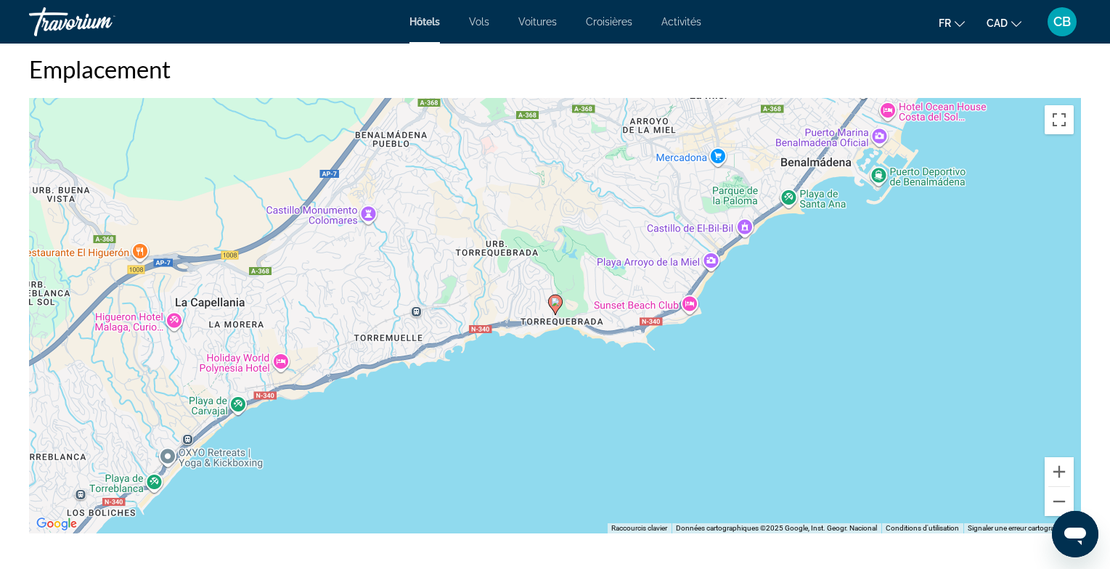
scroll to position [1404, 0]
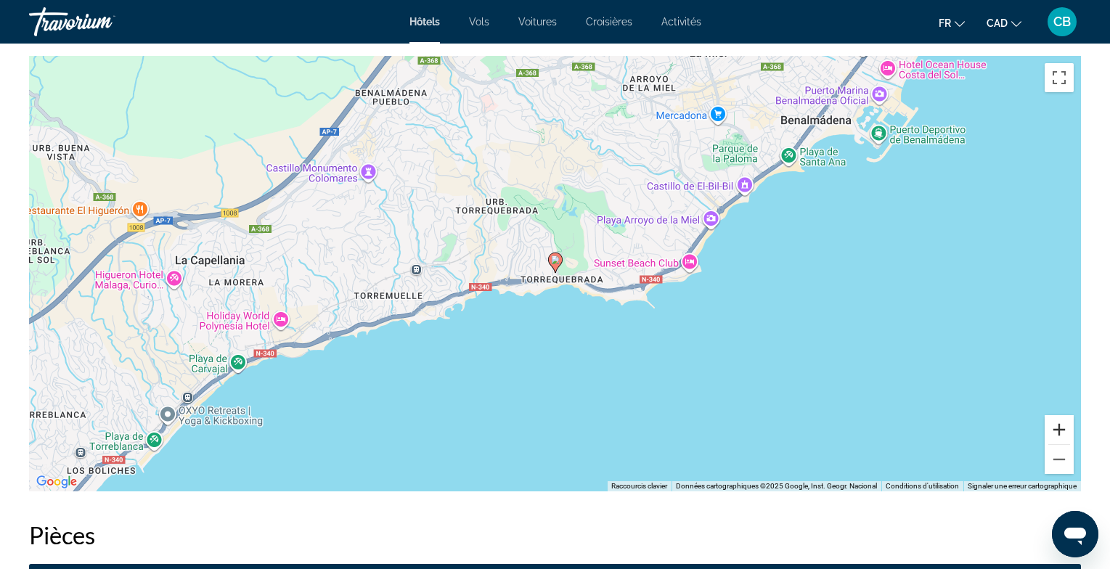
click at [1067, 428] on button "Zoom avant" at bounding box center [1059, 429] width 29 height 29
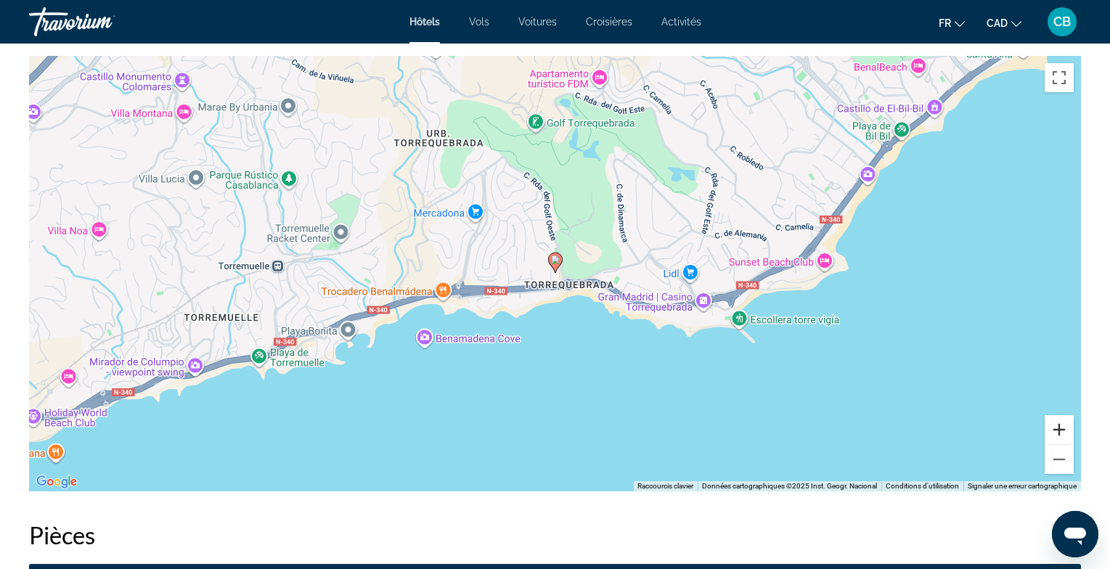
click at [1067, 428] on button "Zoom avant" at bounding box center [1059, 429] width 29 height 29
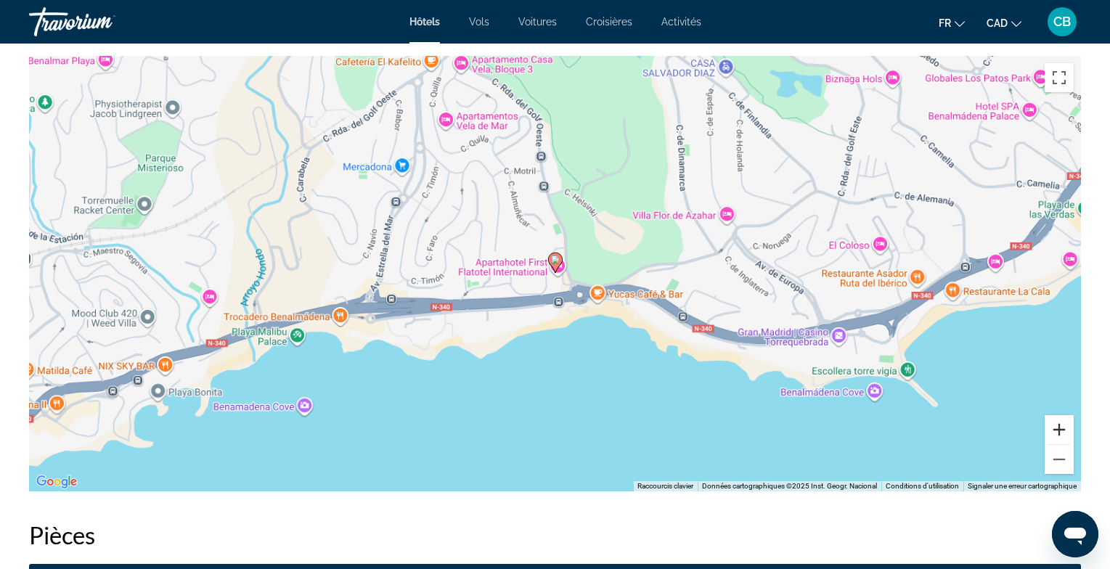
click at [1067, 428] on button "Zoom avant" at bounding box center [1059, 429] width 29 height 29
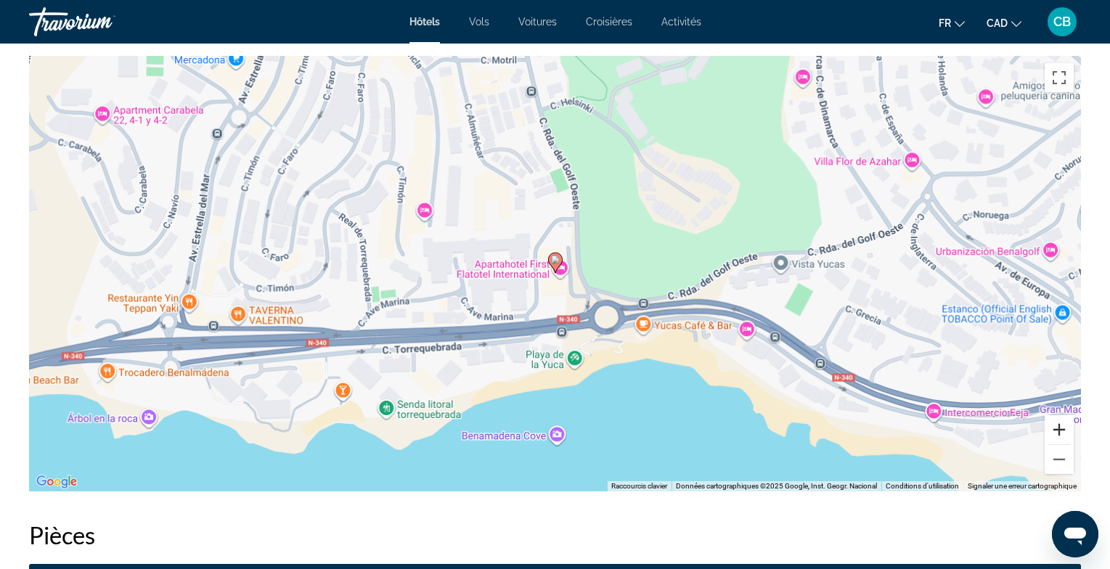
click at [1067, 428] on button "Zoom avant" at bounding box center [1059, 429] width 29 height 29
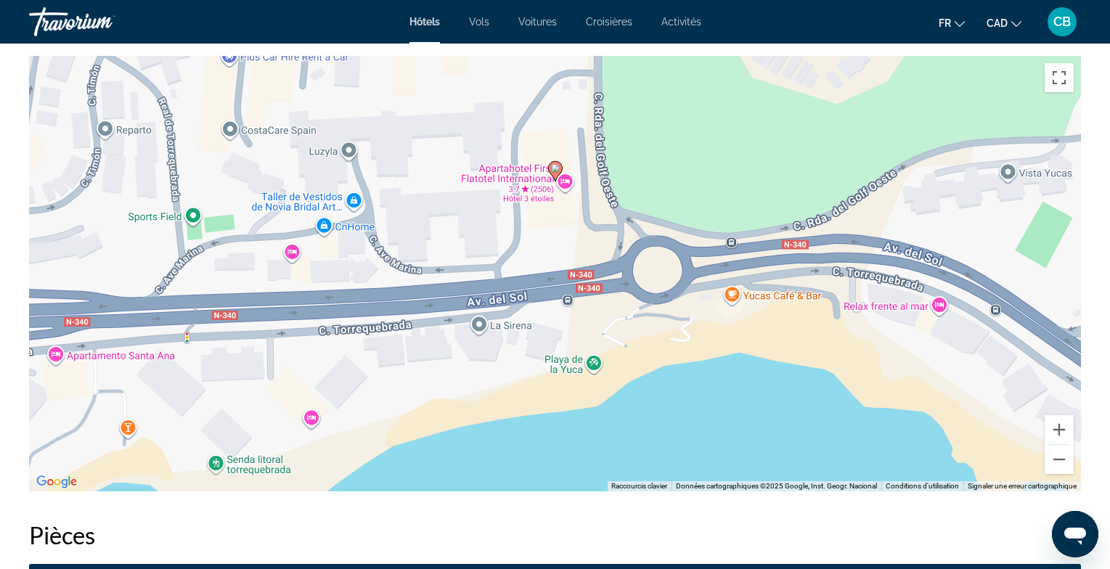
drag, startPoint x: 656, startPoint y: 253, endPoint x: 656, endPoint y: 158, distance: 95.1
click at [656, 158] on div "Pour activer le glissement avec le clavier, appuyez sur Alt+Entrée. Une fois ce…" at bounding box center [555, 274] width 1052 height 436
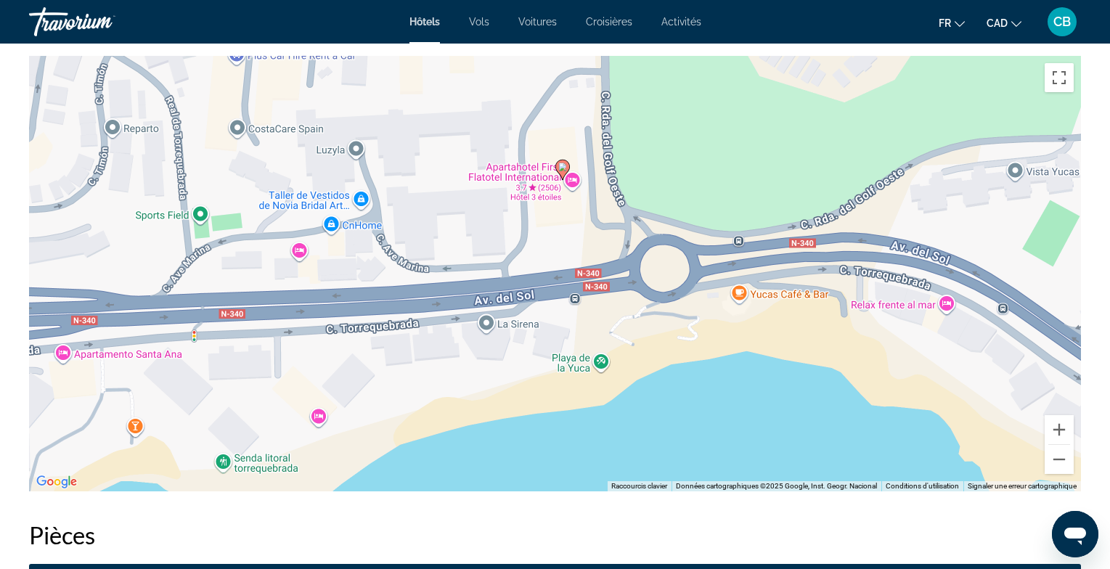
drag, startPoint x: 471, startPoint y: 242, endPoint x: 481, endPoint y: 242, distance: 9.4
click at [481, 242] on div "Pour activer le glissement avec le clavier, appuyez sur Alt+Entrée. Une fois ce…" at bounding box center [555, 274] width 1052 height 436
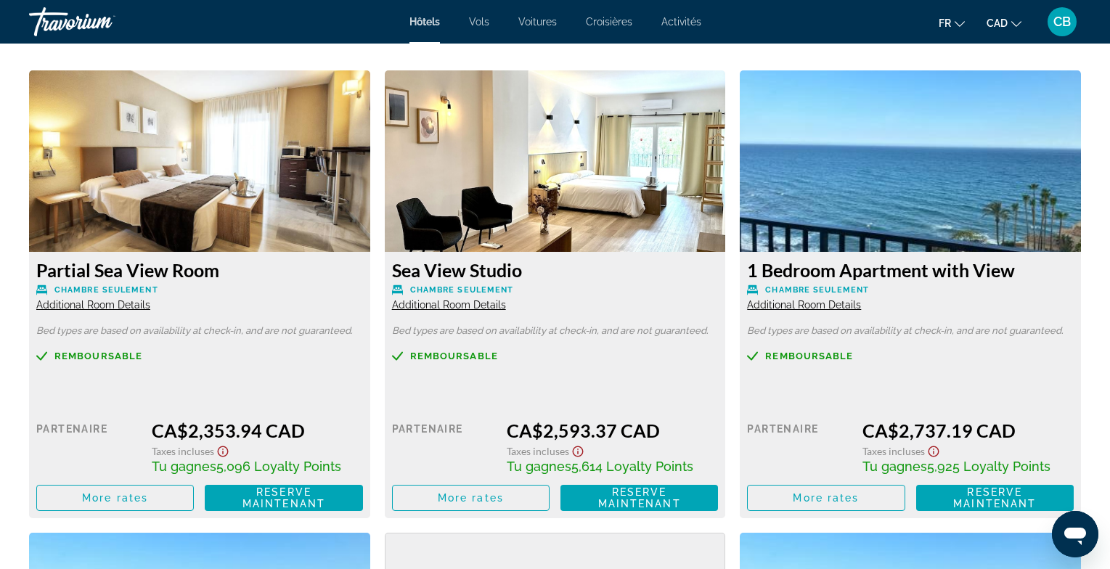
scroll to position [1984, 0]
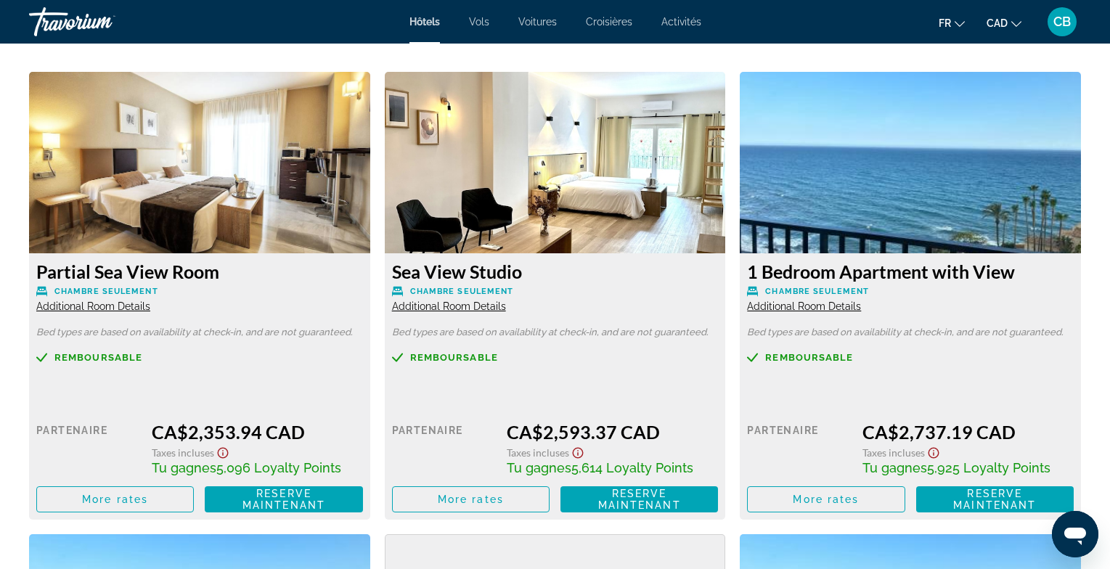
click at [629, 481] on div "Prix au détail $0.00 quand vous échangez Partenaire CA$2,593.37 CAD Taxes inclu…" at bounding box center [555, 453] width 327 height 118
click at [627, 493] on span "Reserve maintenant" at bounding box center [639, 499] width 83 height 23
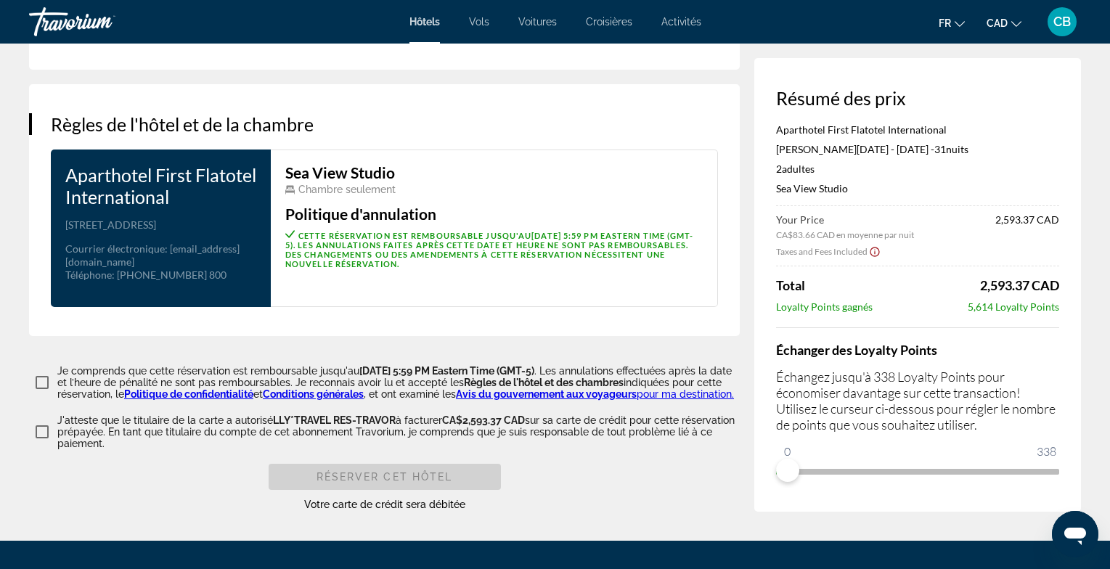
scroll to position [1915, 0]
